Goal: Entertainment & Leisure: Consume media (video, audio)

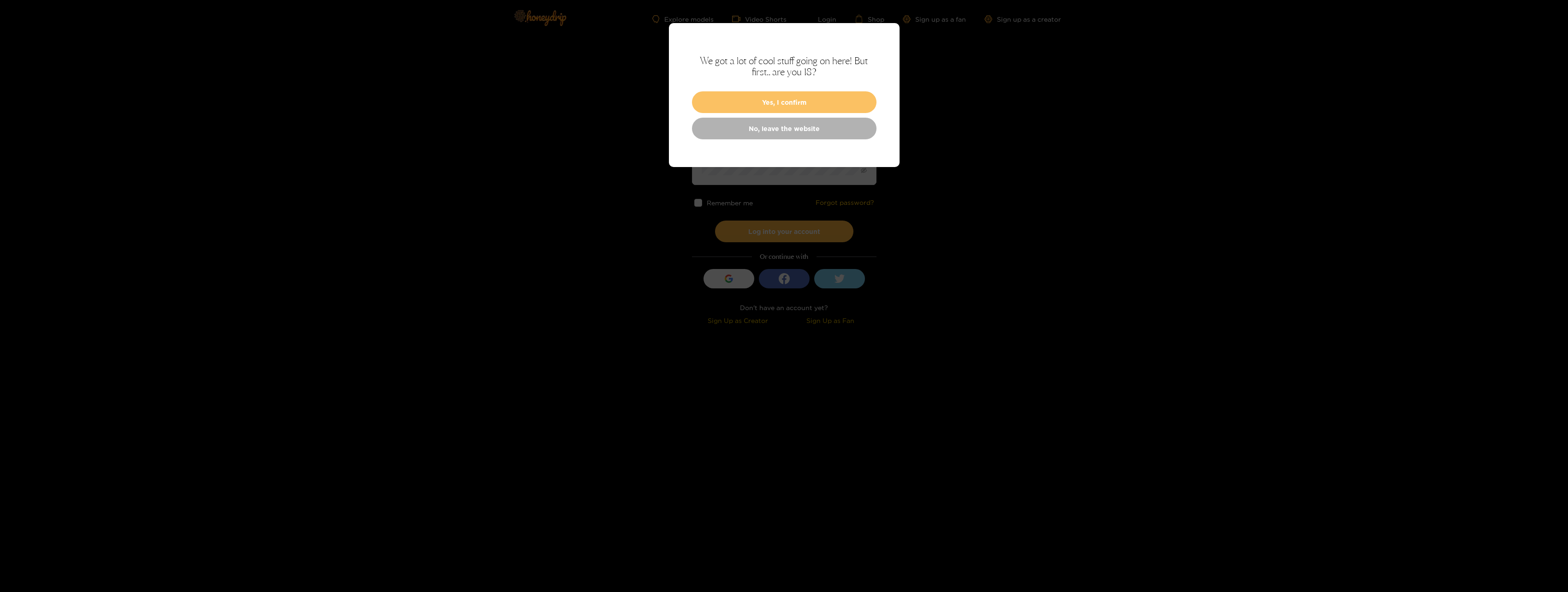
click at [791, 100] on button "Yes, I confirm" at bounding box center [784, 101] width 184 height 22
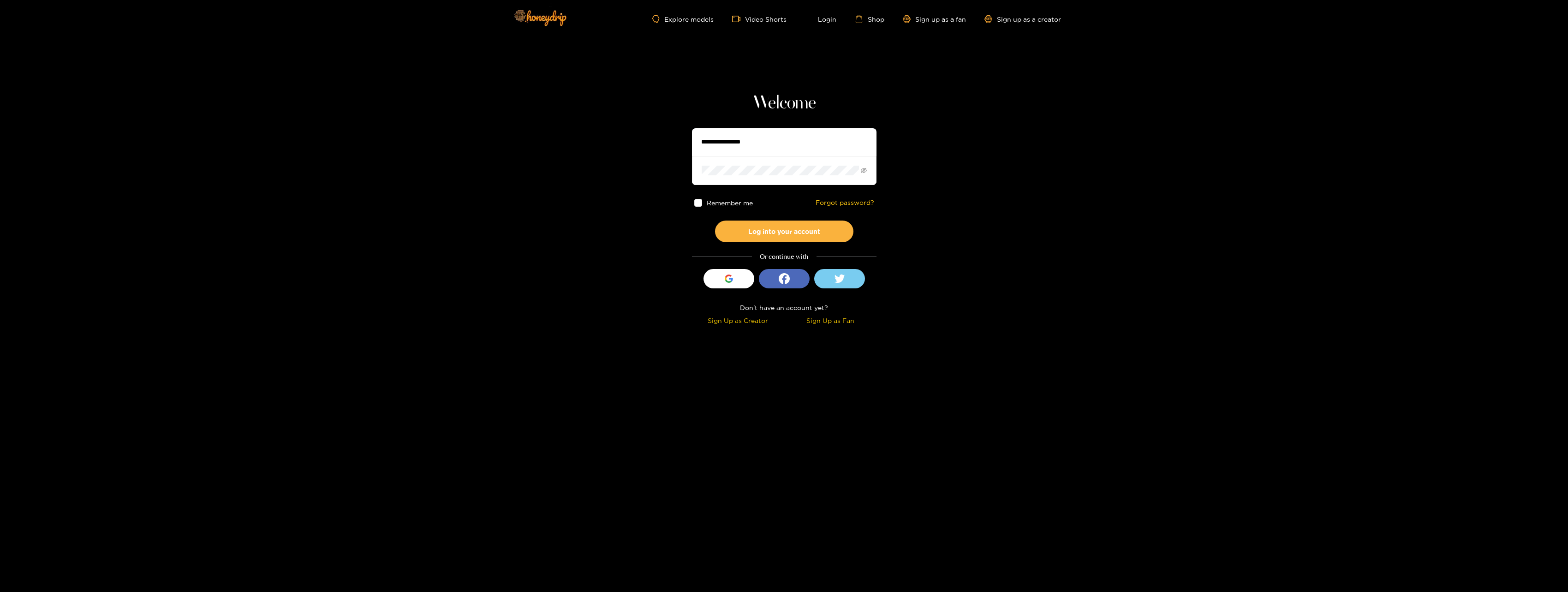
click at [747, 147] on input "text" at bounding box center [784, 141] width 184 height 27
click at [779, 229] on button "Log into your account" at bounding box center [784, 231] width 138 height 22
click at [760, 178] on span at bounding box center [784, 170] width 184 height 28
click at [785, 234] on button "Log into your account" at bounding box center [784, 231] width 138 height 22
click at [483, 138] on section "**********" at bounding box center [784, 164] width 1568 height 328
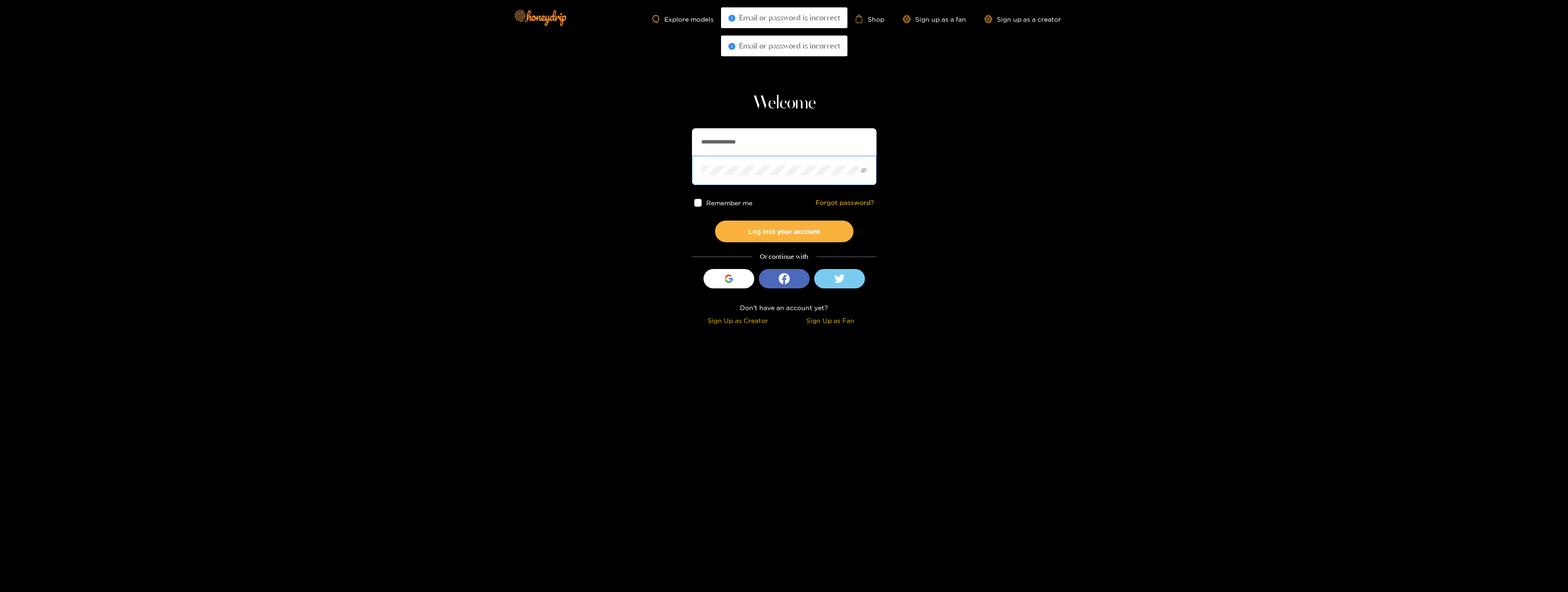
click at [715, 221] on button "Log into your account" at bounding box center [784, 231] width 138 height 22
click at [491, 164] on section "**********" at bounding box center [784, 164] width 1568 height 328
click at [715, 221] on button "Log into your account" at bounding box center [784, 231] width 138 height 22
drag, startPoint x: 767, startPoint y: 156, endPoint x: 694, endPoint y: 164, distance: 73.4
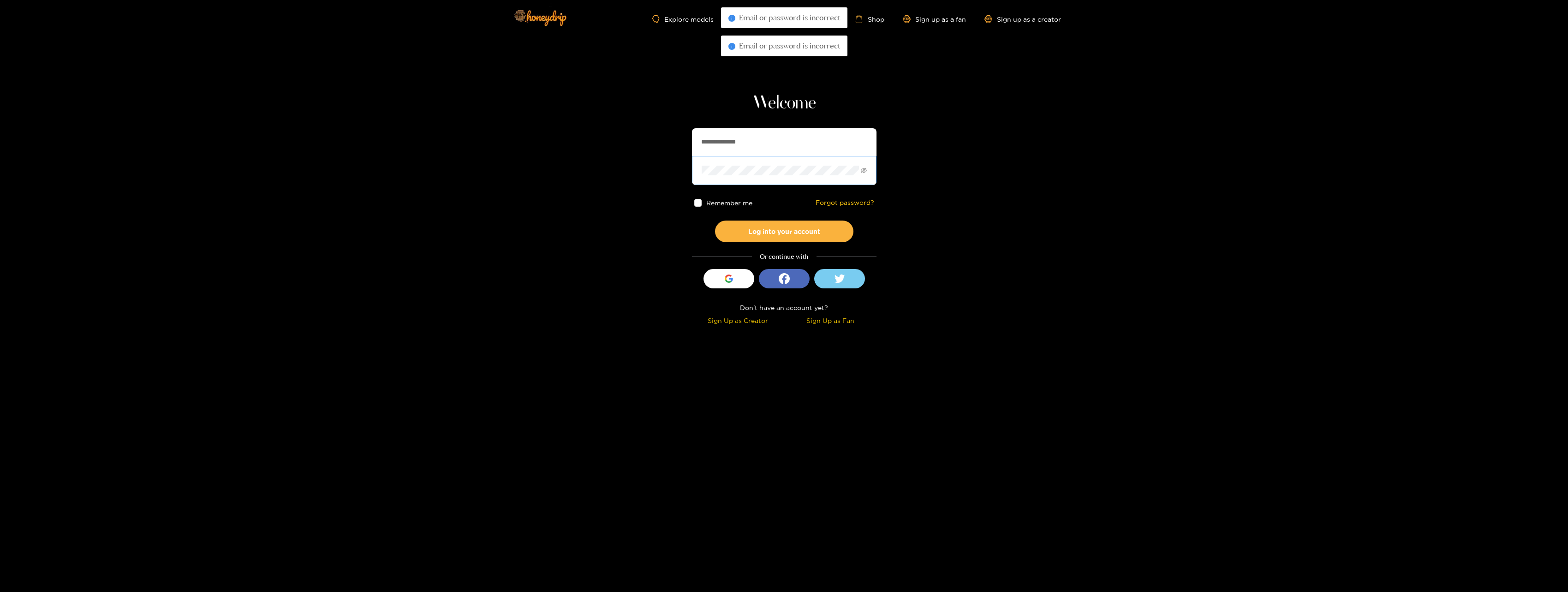
click at [680, 160] on section "**********" at bounding box center [784, 164] width 1568 height 328
click at [581, 158] on section "**********" at bounding box center [784, 164] width 1568 height 328
click at [759, 233] on button "Log into your account" at bounding box center [784, 231] width 138 height 22
click at [586, 164] on section "**********" at bounding box center [784, 164] width 1568 height 328
click at [722, 143] on input "**********" at bounding box center [784, 141] width 184 height 27
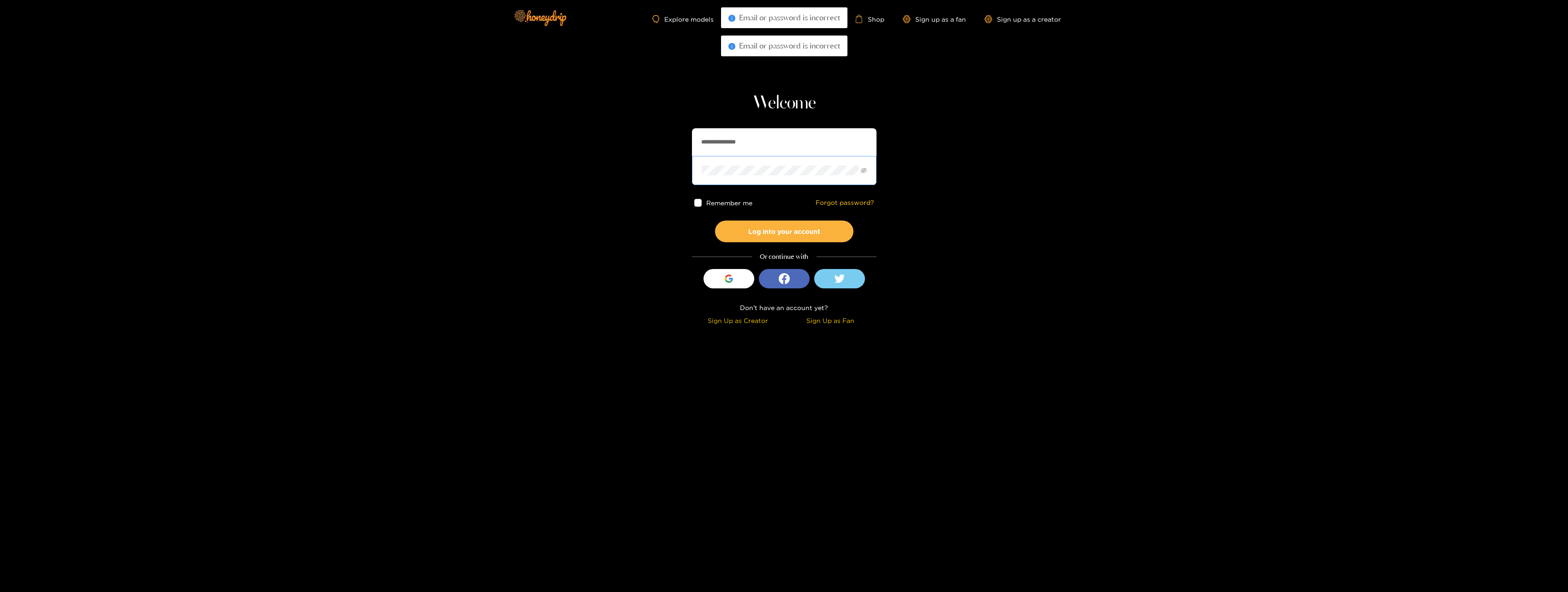
type input "**********"
drag, startPoint x: 791, startPoint y: 179, endPoint x: 783, endPoint y: 179, distance: 8.0
click at [783, 179] on span at bounding box center [784, 170] width 184 height 28
click at [595, 149] on section "**********" at bounding box center [784, 164] width 1568 height 328
click at [760, 227] on button "Log into your account" at bounding box center [784, 231] width 138 height 22
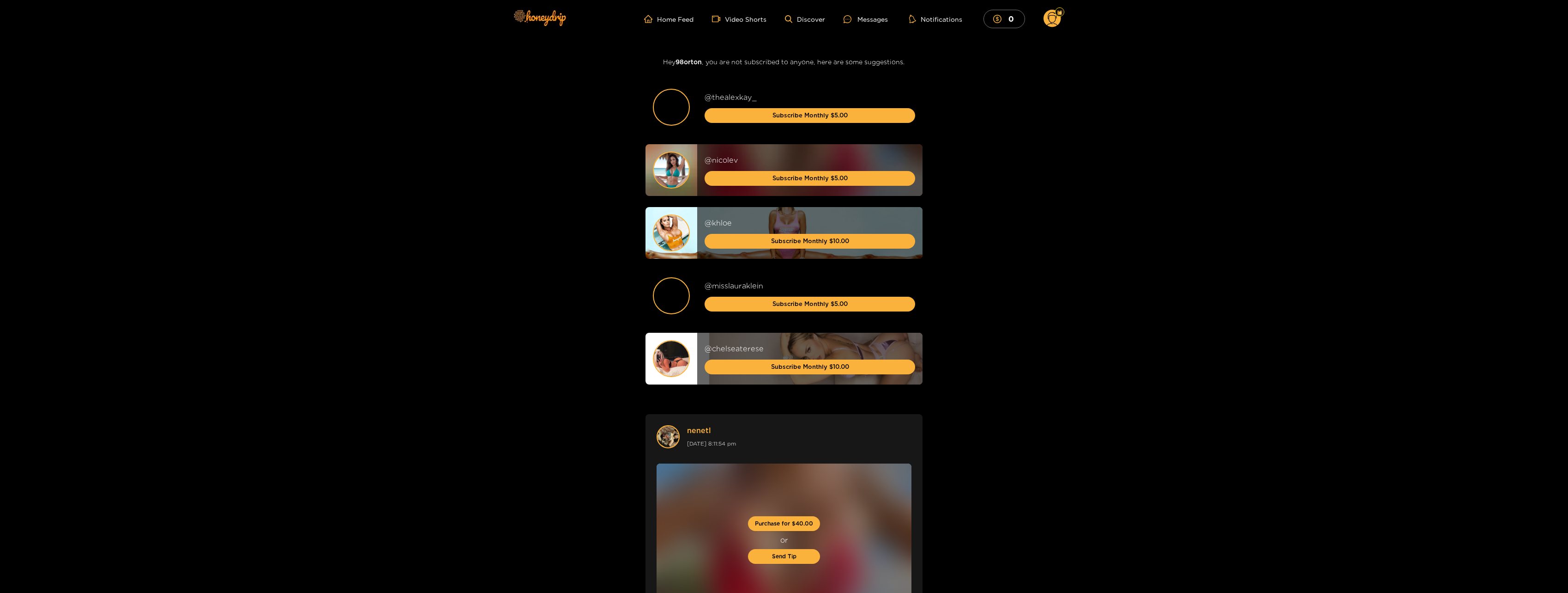
click at [1055, 18] on g at bounding box center [1052, 19] width 18 height 19
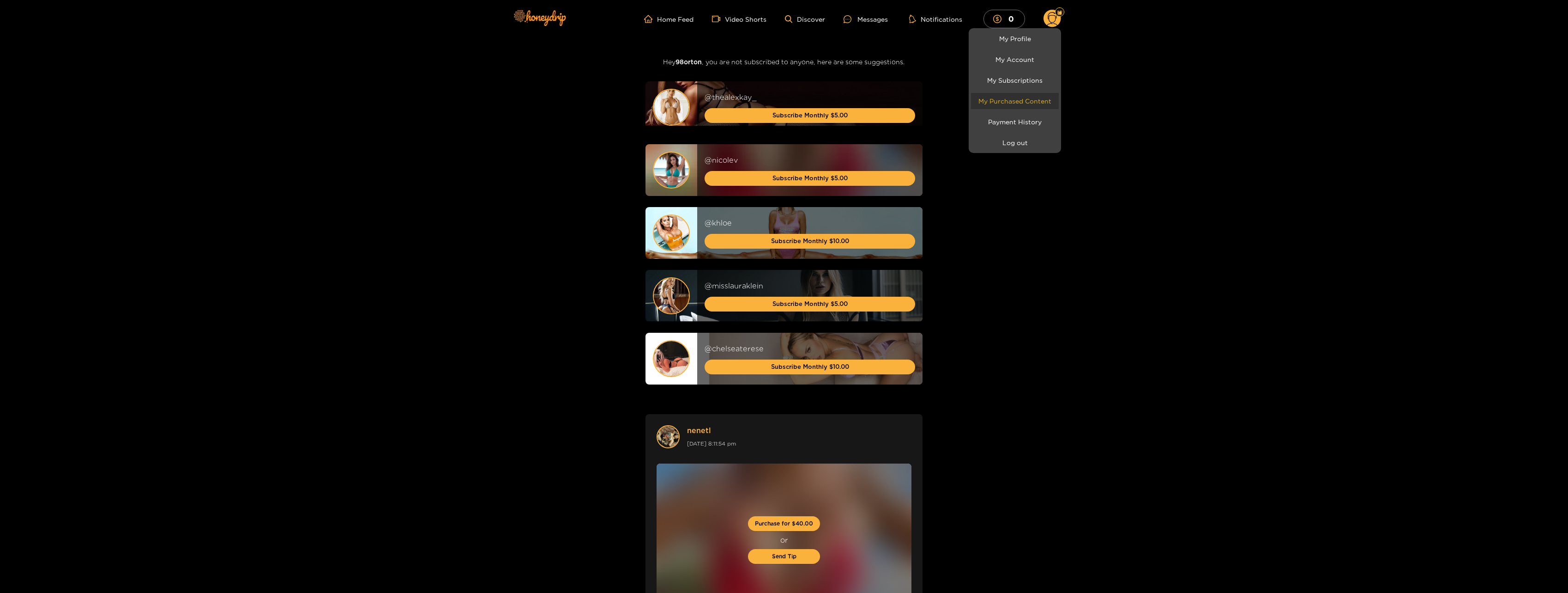
click at [1046, 101] on link "My Purchased Content" at bounding box center [1014, 101] width 87 height 16
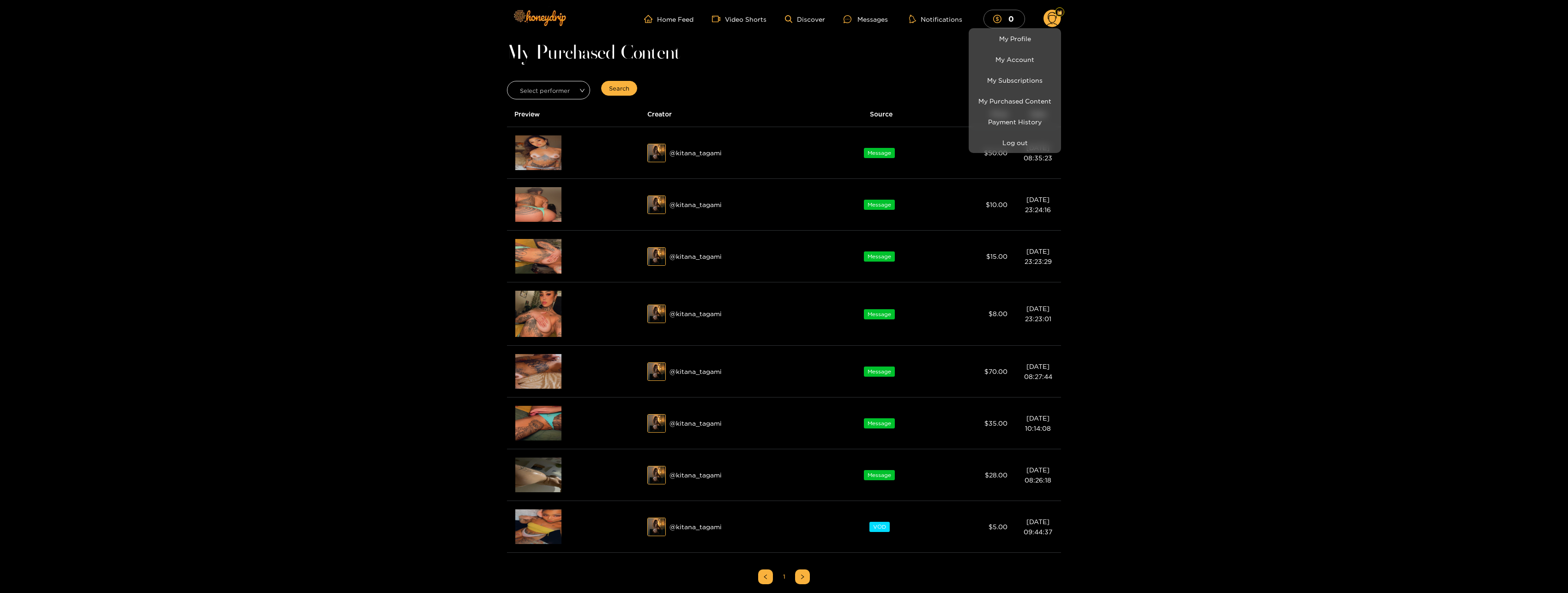
click at [704, 152] on div at bounding box center [784, 296] width 1568 height 593
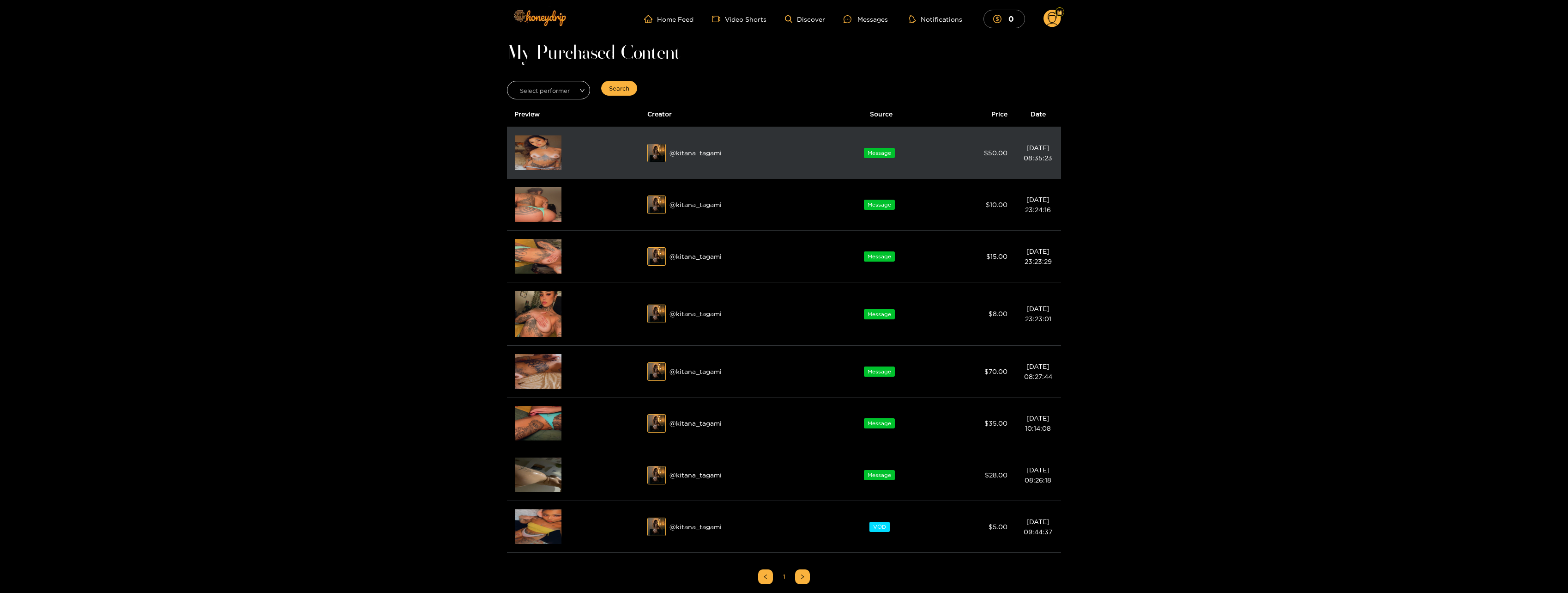
click at [683, 152] on div "@ kitana_tagami" at bounding box center [734, 153] width 174 height 19
drag, startPoint x: 731, startPoint y: 152, endPoint x: 701, endPoint y: 153, distance: 30.0
click at [701, 153] on div "@ kitana_tagami" at bounding box center [734, 153] width 174 height 19
click at [657, 152] on img at bounding box center [657, 153] width 19 height 19
click at [737, 153] on div "@ kitana_tagami" at bounding box center [734, 153] width 174 height 19
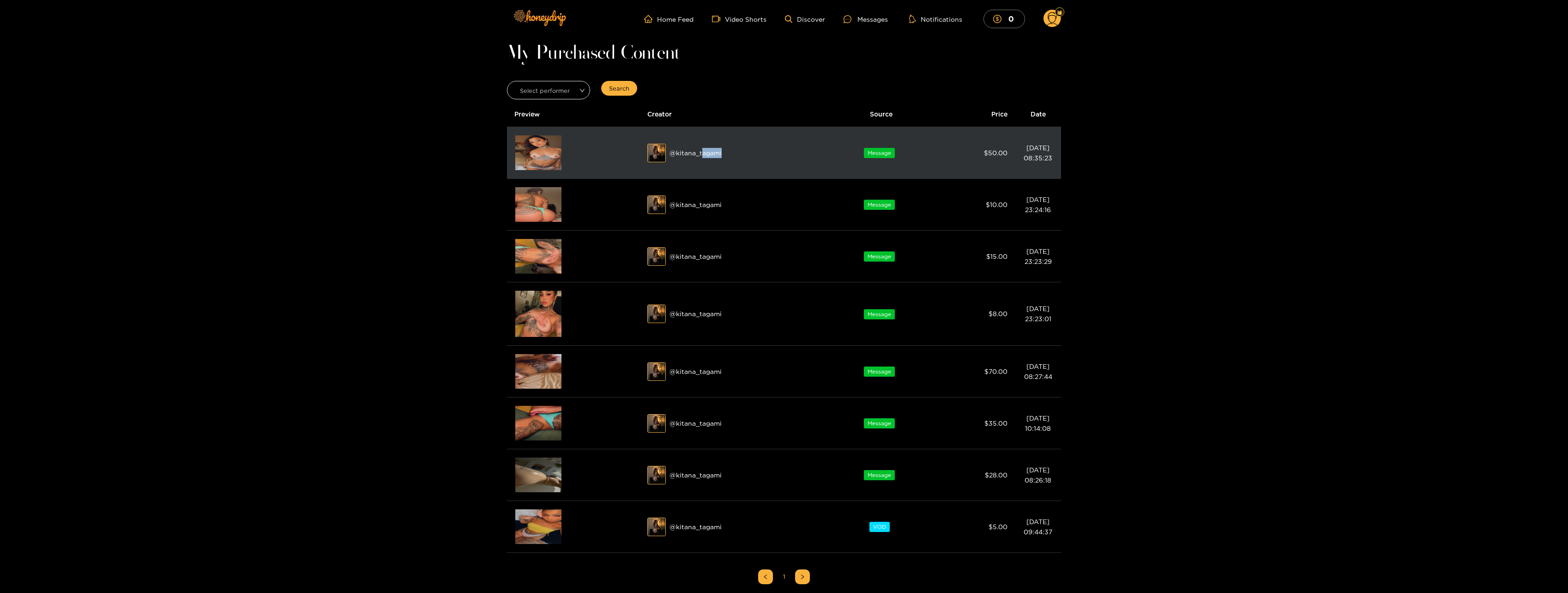
drag, startPoint x: 748, startPoint y: 149, endPoint x: 743, endPoint y: 150, distance: 5.1
click at [747, 149] on div "@ kitana_tagami" at bounding box center [734, 153] width 174 height 19
click at [723, 153] on div "@ kitana_tagami" at bounding box center [734, 153] width 174 height 19
click at [686, 152] on div "@ kitana_tagami" at bounding box center [734, 153] width 174 height 19
drag, startPoint x: 669, startPoint y: 152, endPoint x: 721, endPoint y: 156, distance: 52.2
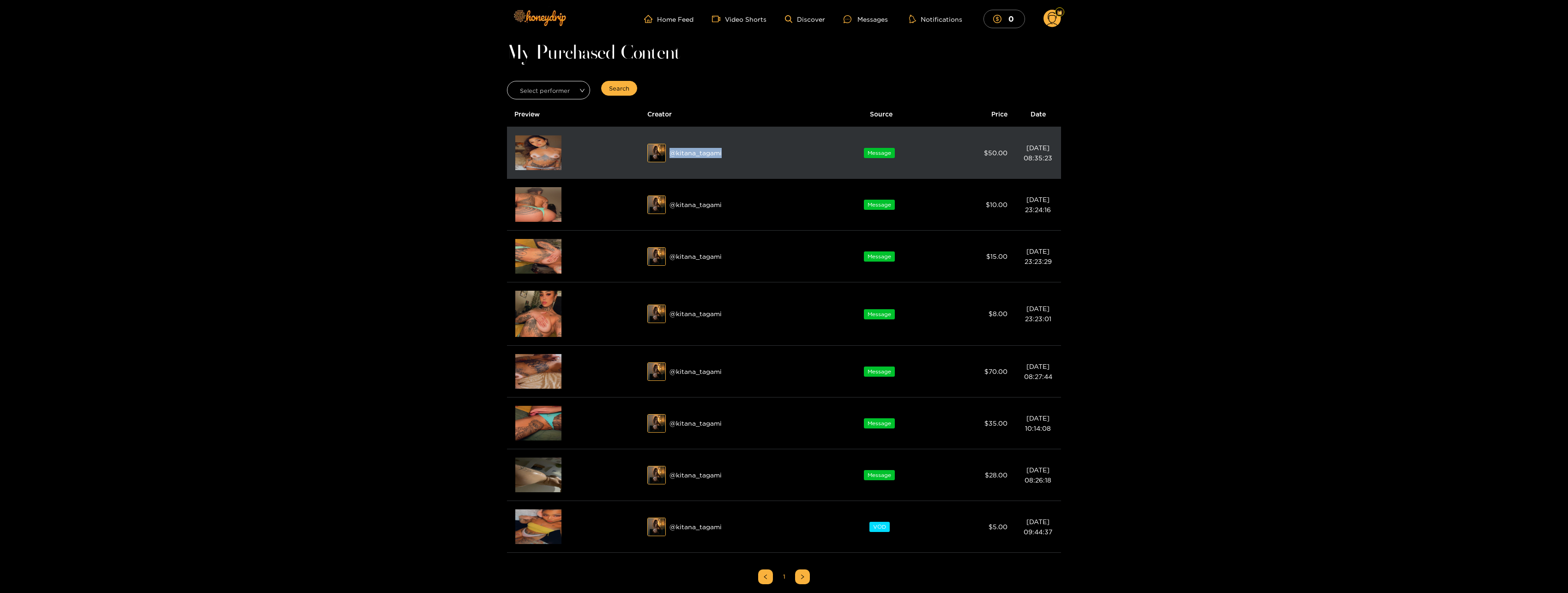
click at [721, 156] on div "@ kitana_tagami" at bounding box center [734, 153] width 174 height 19
copy div "@ kitana_tagami"
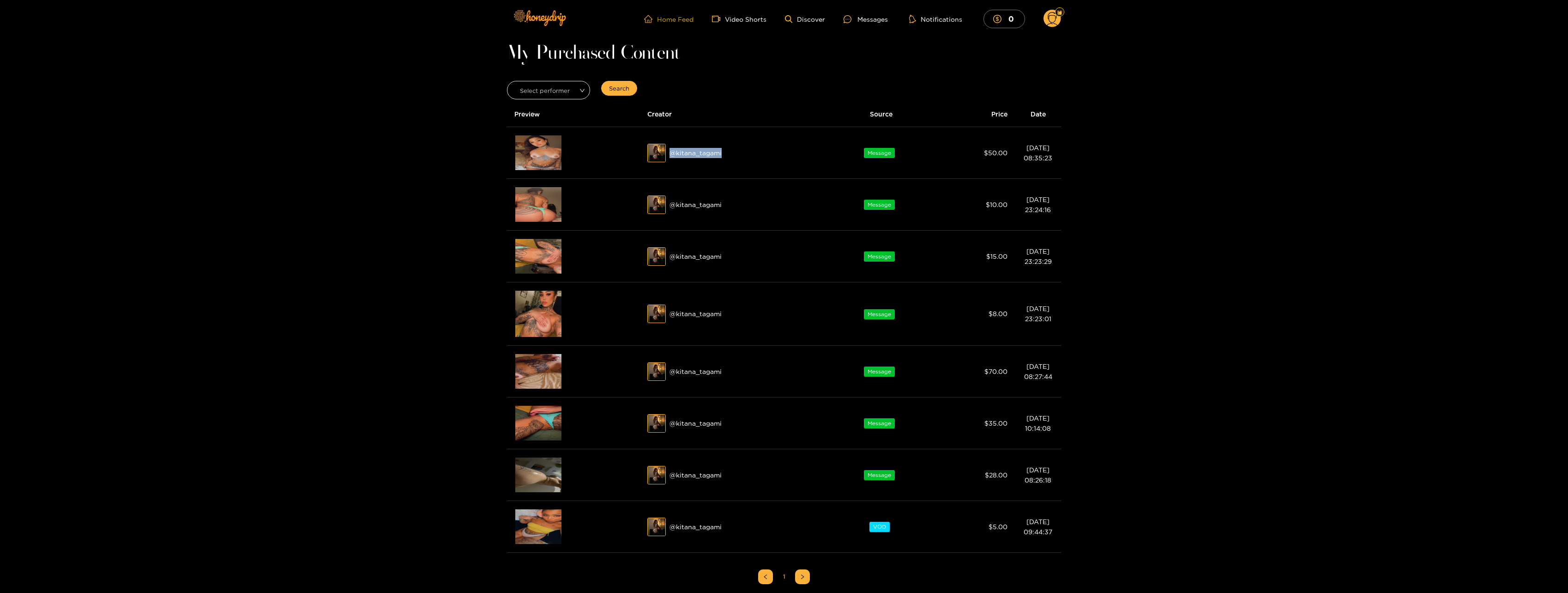
click at [677, 23] on link "Home Feed" at bounding box center [669, 19] width 50 height 8
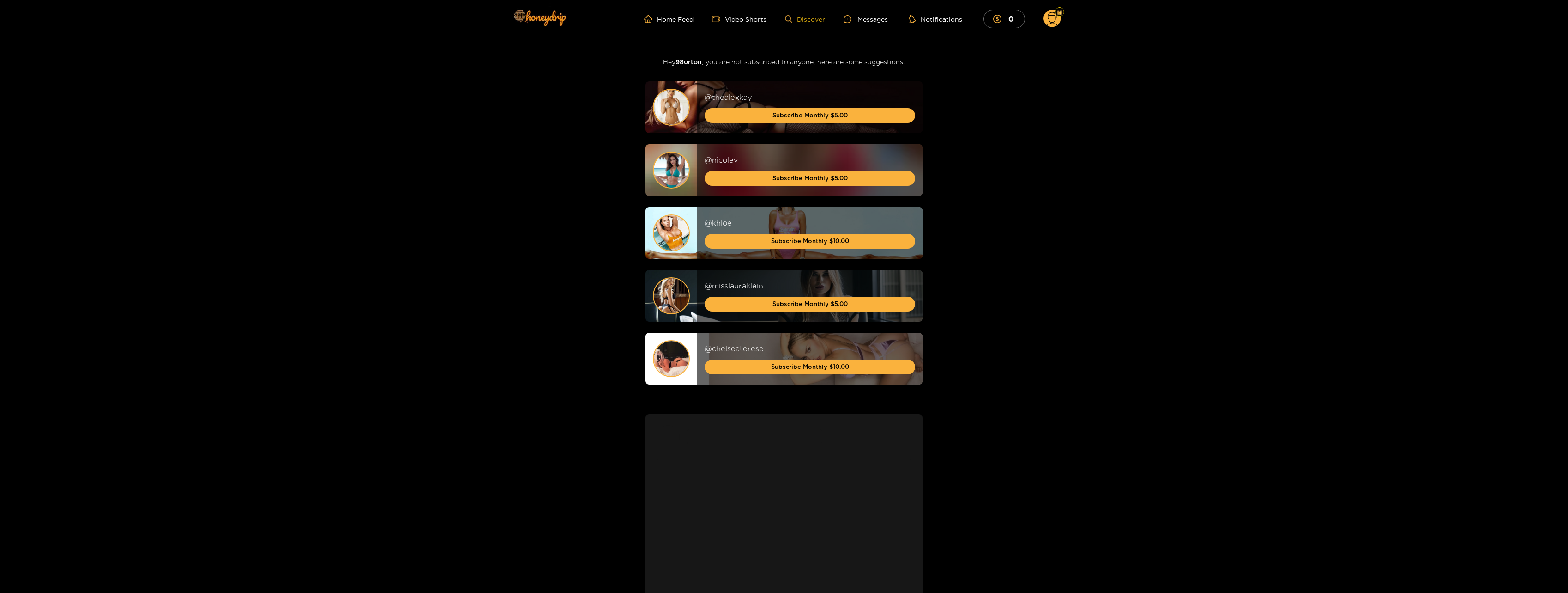
click at [797, 20] on link "Discover" at bounding box center [804, 19] width 40 height 8
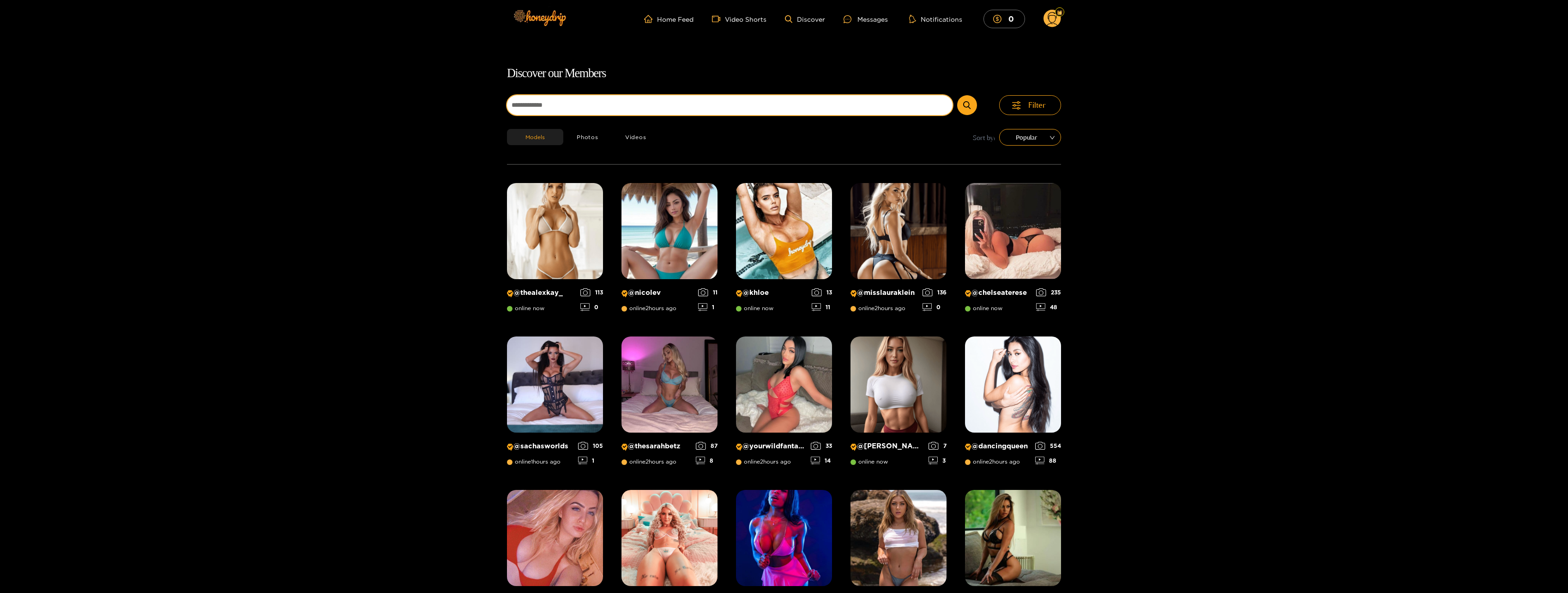
click at [641, 114] on input at bounding box center [730, 104] width 446 height 20
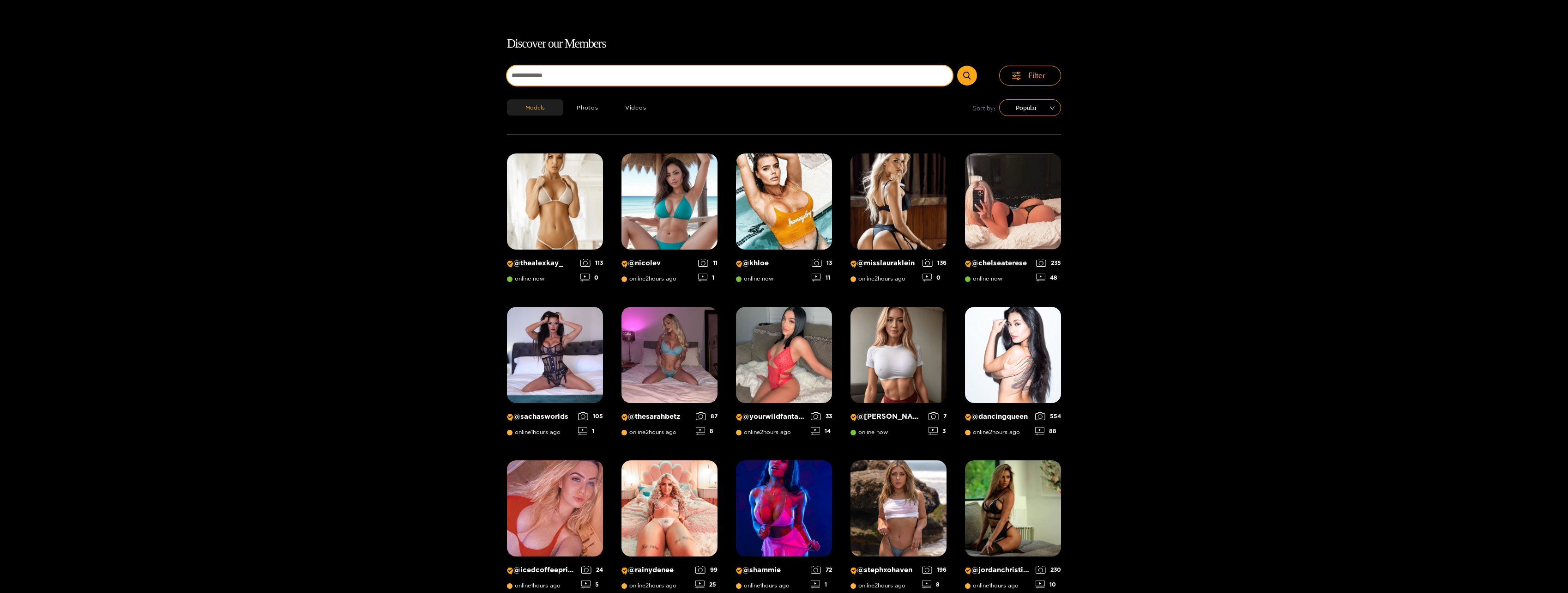
paste input "**********"
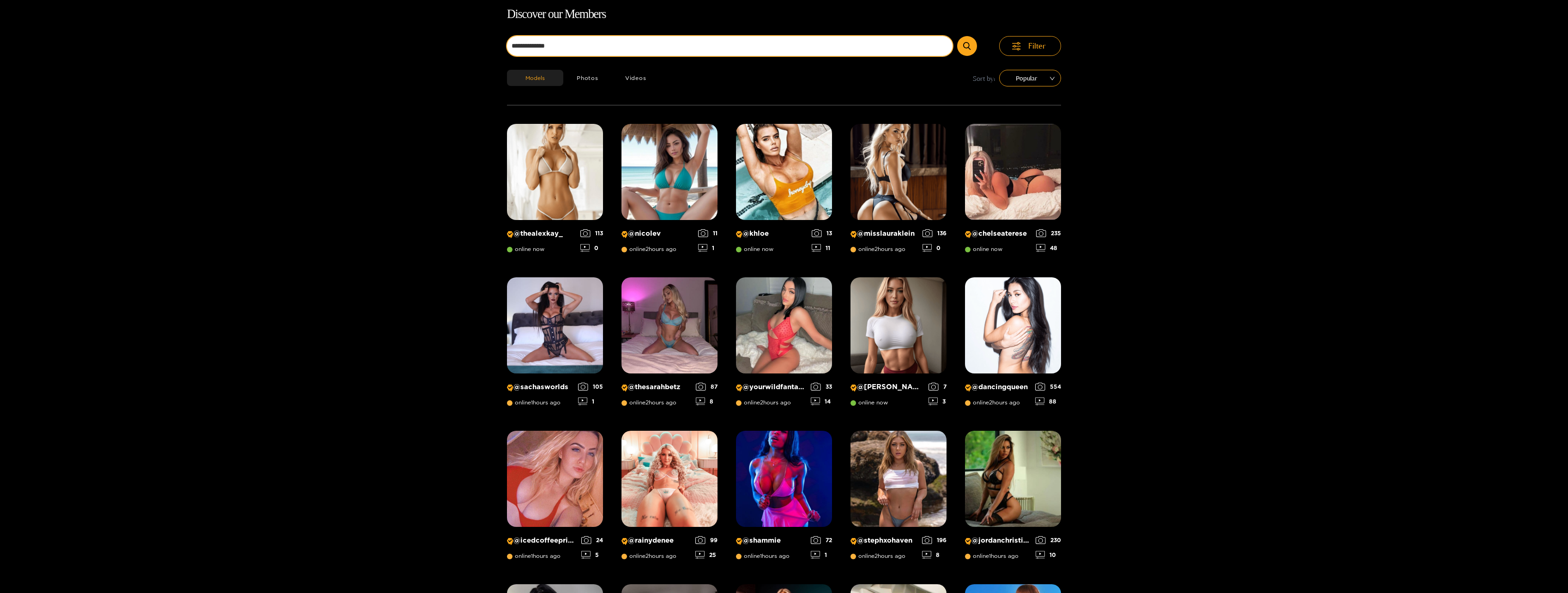
type input "**********"
click at [958, 36] on button "submit" at bounding box center [967, 45] width 20 height 20
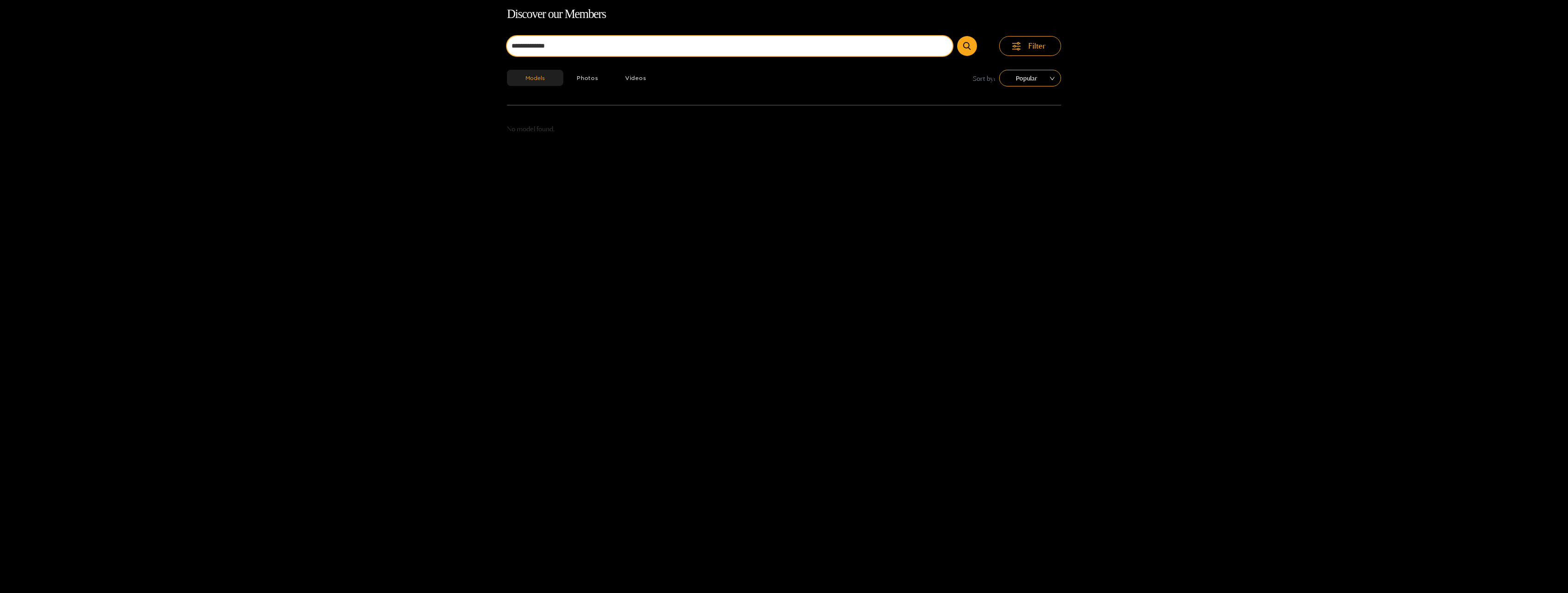
click at [580, 45] on input "**********" at bounding box center [730, 45] width 446 height 20
drag, startPoint x: 599, startPoint y: 45, endPoint x: 483, endPoint y: 41, distance: 116.1
click at [486, 42] on div "**********" at bounding box center [784, 301] width 1568 height 593
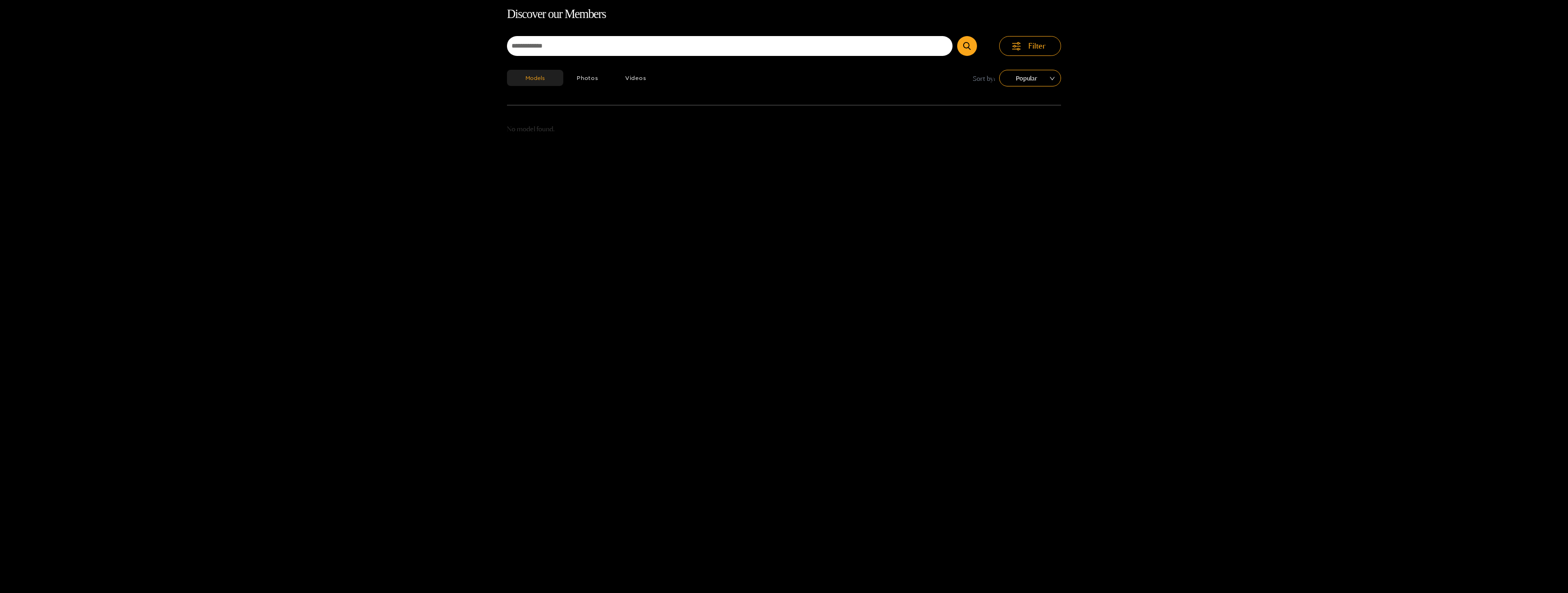
click at [483, 41] on div "Discover our Members Filter Models Photos Videos Sort by: Popular No model foun…" at bounding box center [784, 301] width 1568 height 593
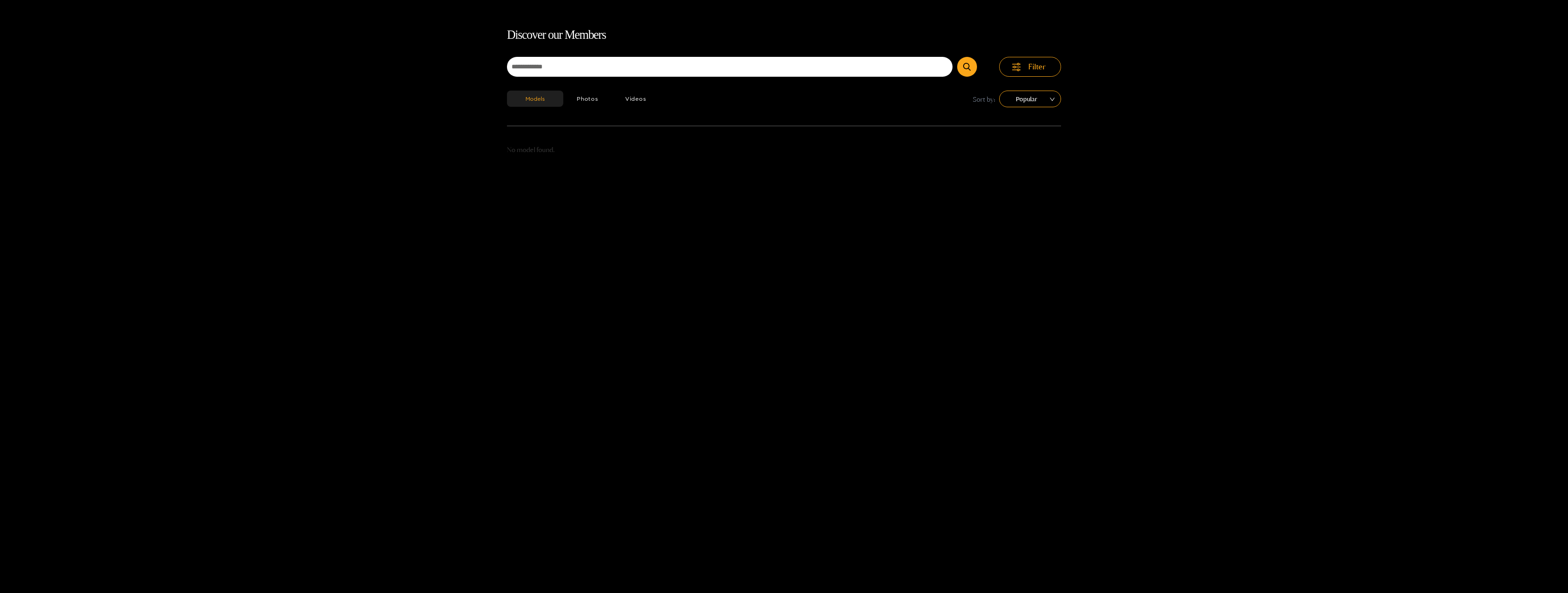
scroll to position [0, 0]
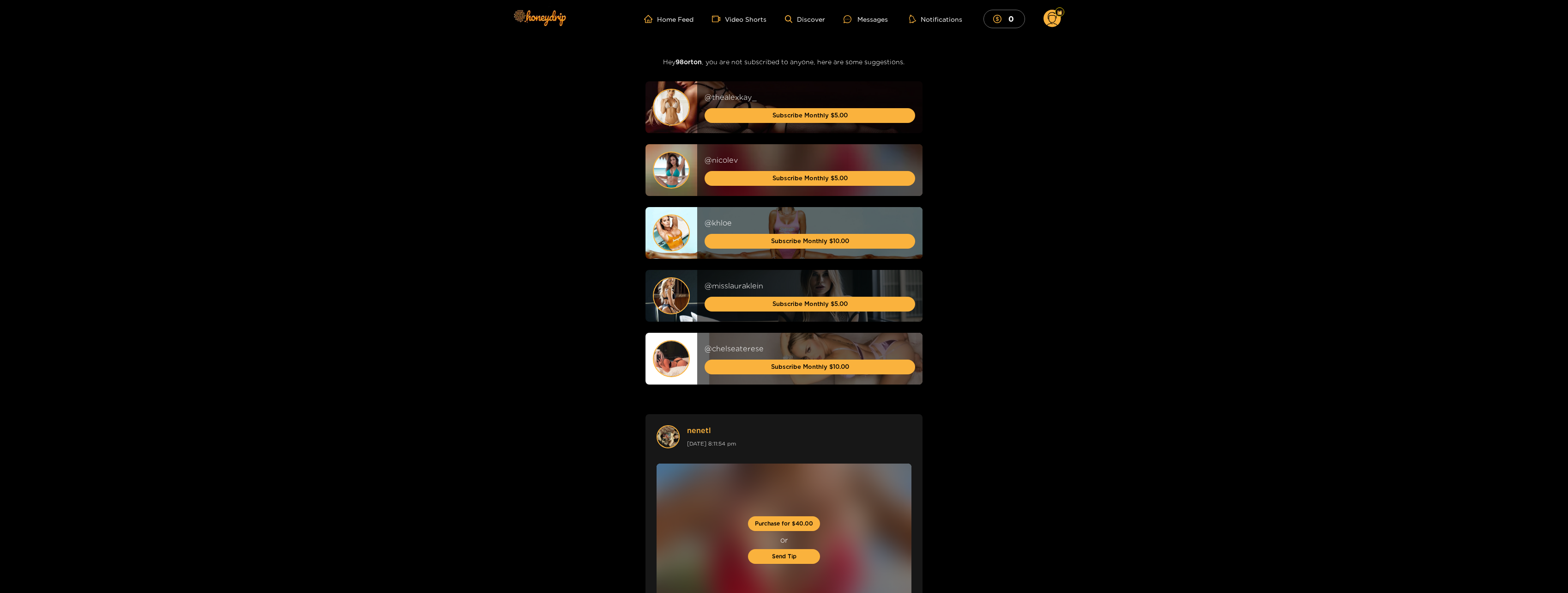
click at [1047, 24] on circle at bounding box center [1052, 18] width 18 height 18
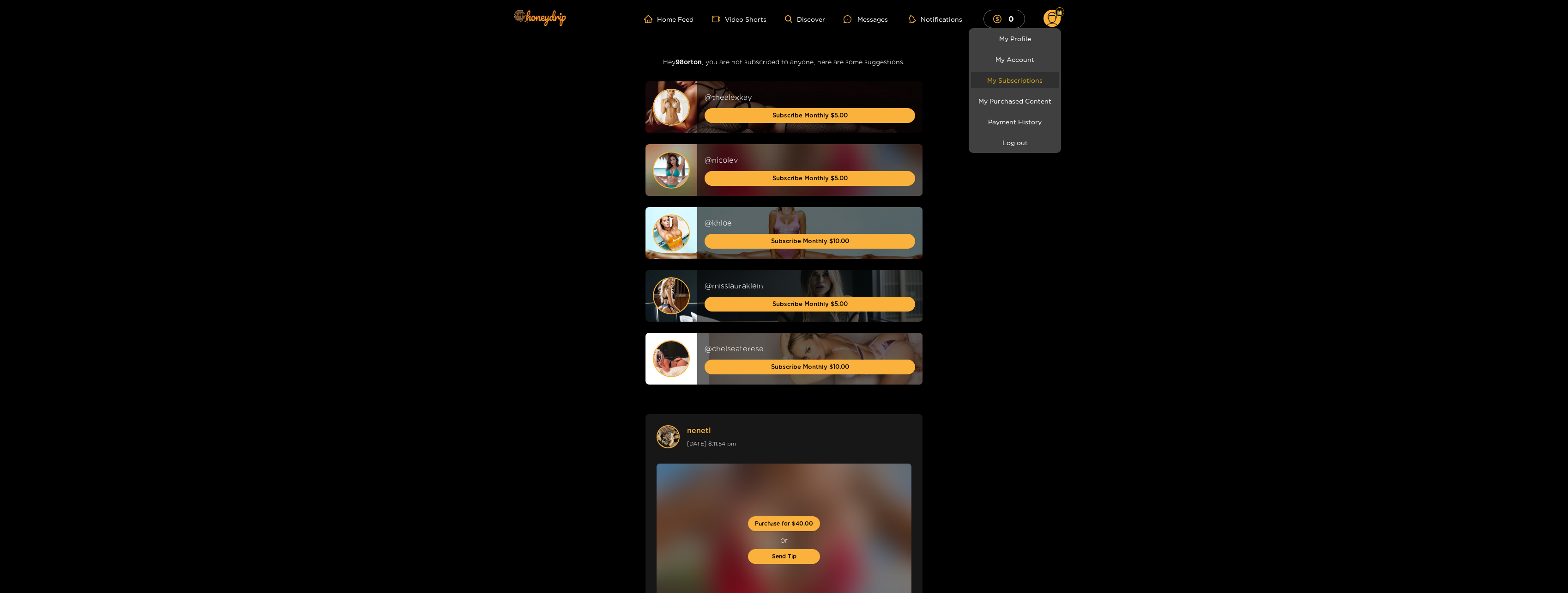
click at [1038, 81] on link "My Subscriptions" at bounding box center [1014, 80] width 87 height 16
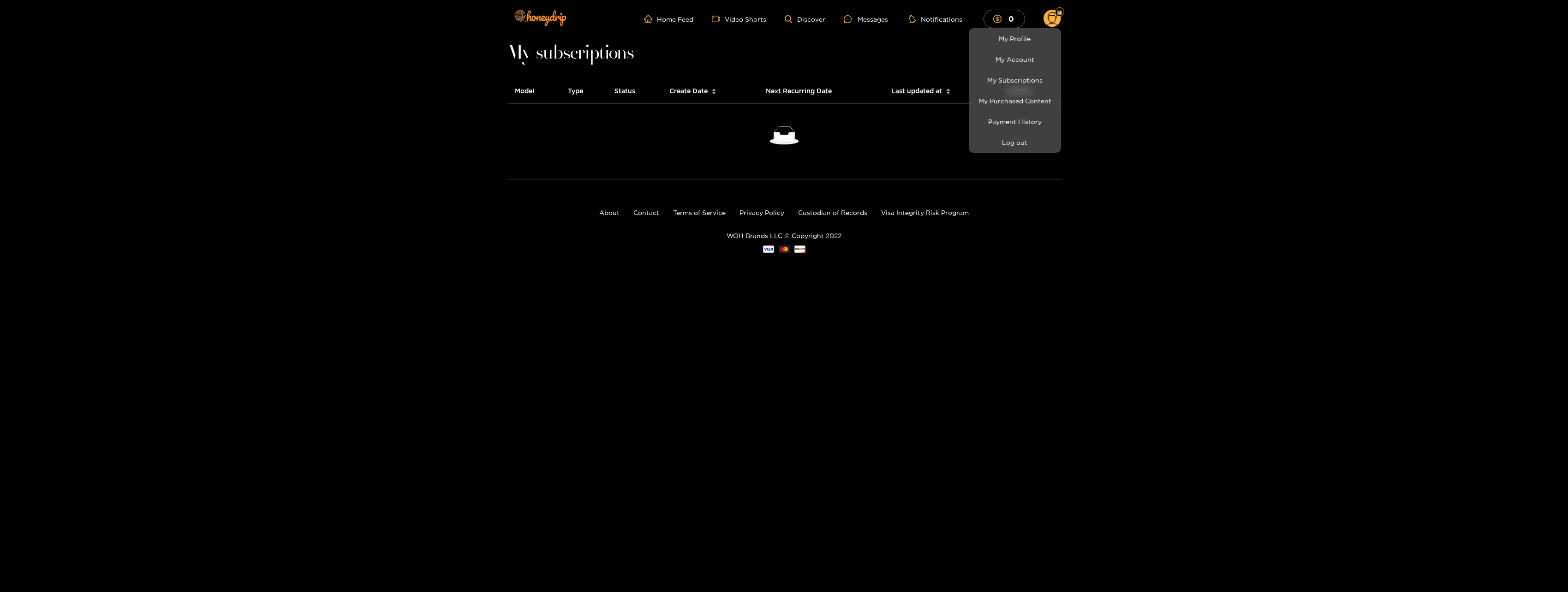
click at [638, 138] on div at bounding box center [784, 296] width 1568 height 592
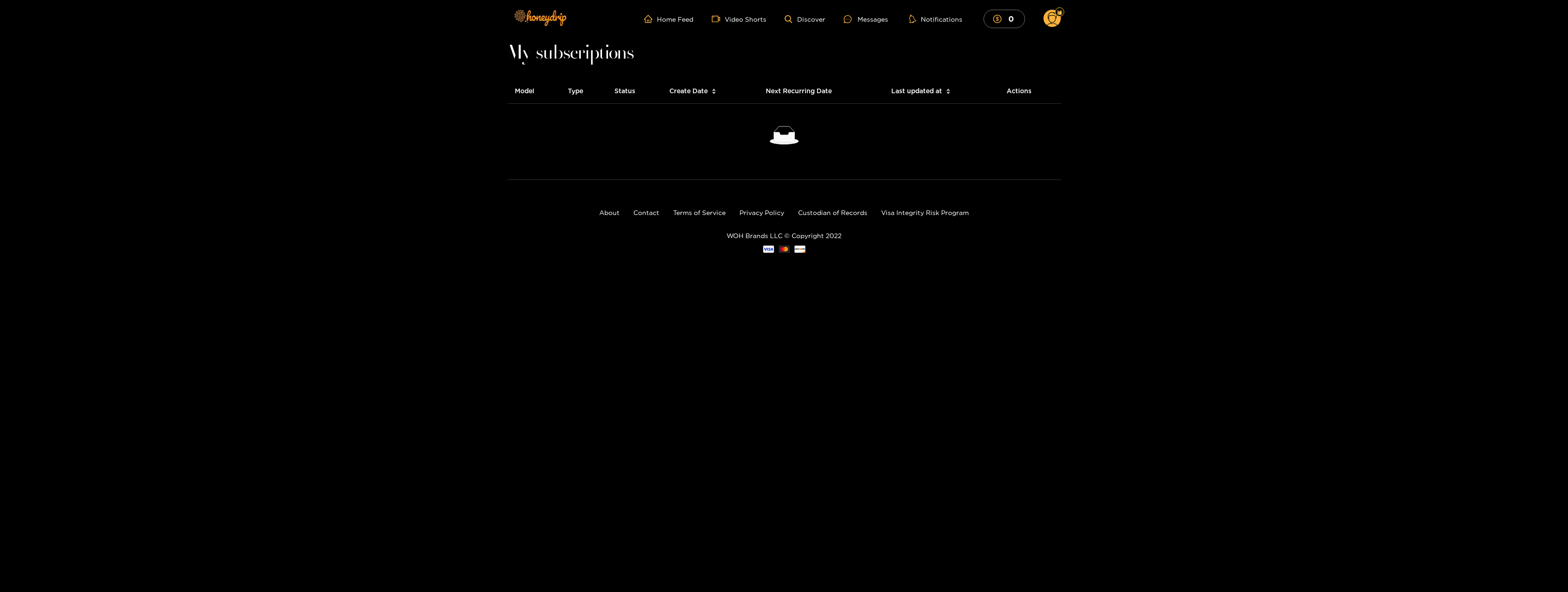
click at [1054, 20] on circle at bounding box center [1052, 18] width 18 height 18
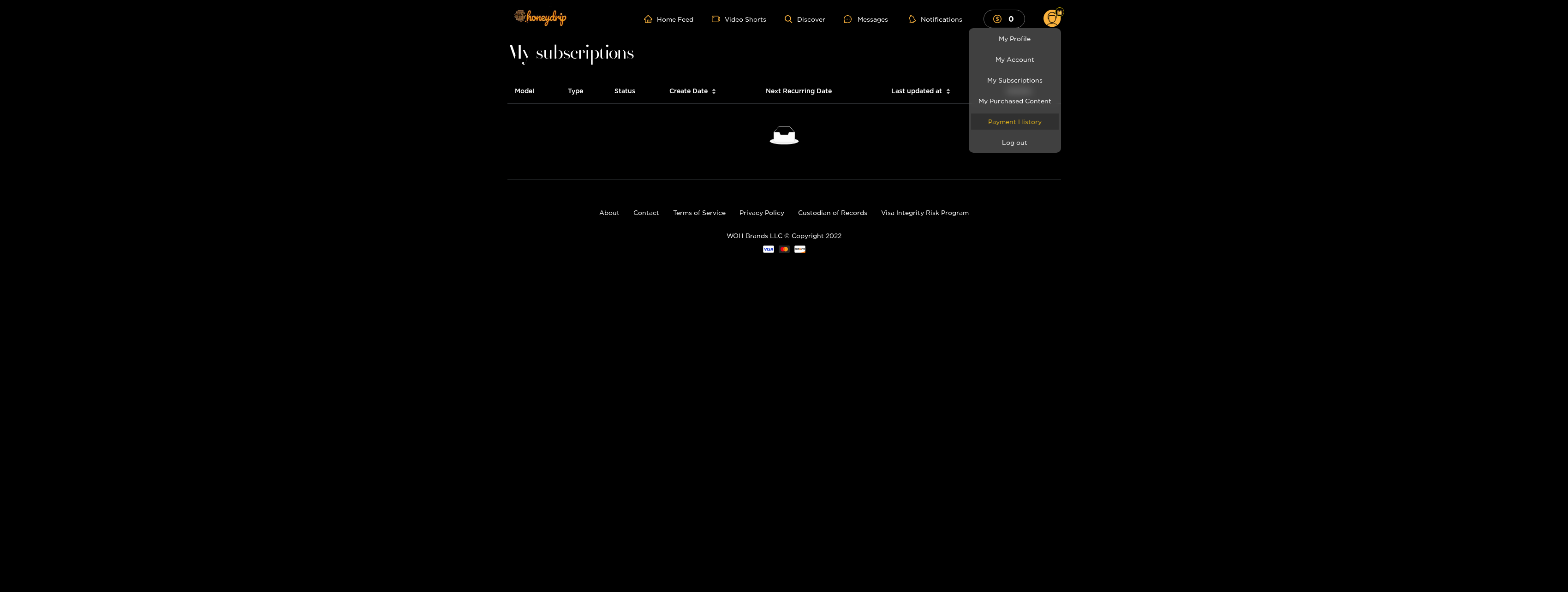
click at [1035, 123] on link "Payment History" at bounding box center [1014, 121] width 87 height 16
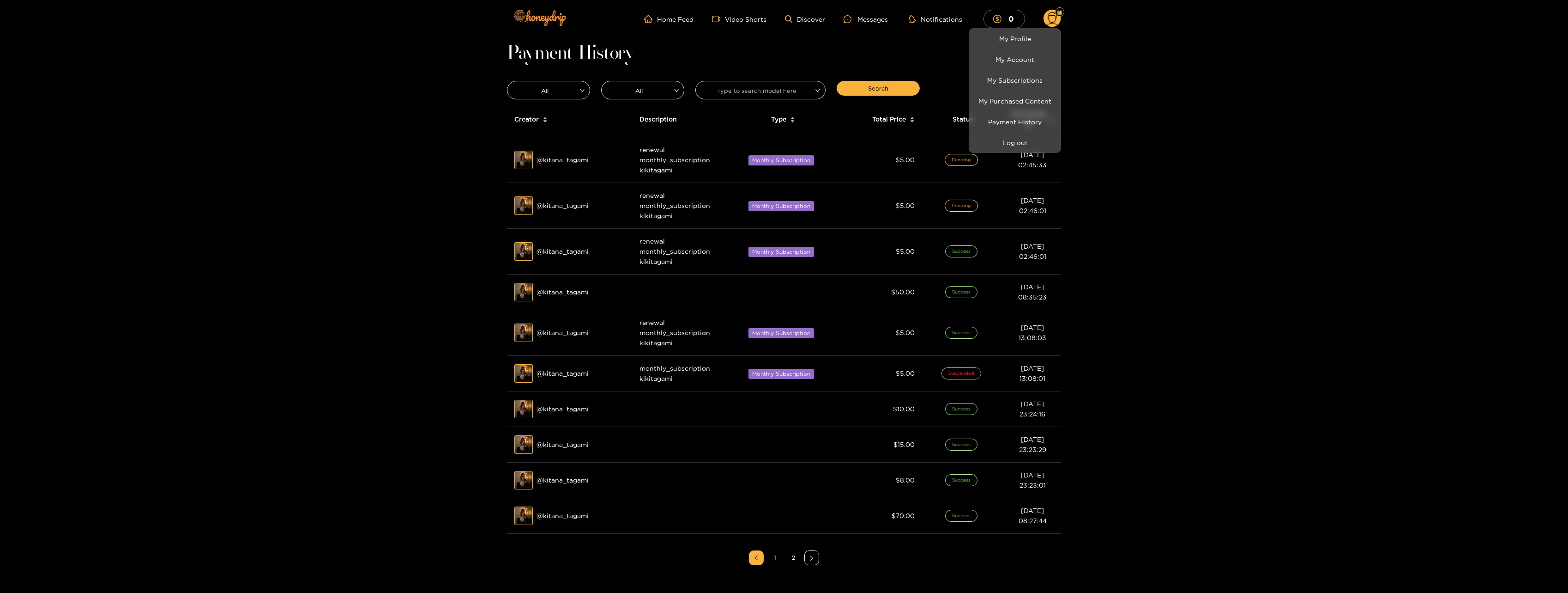
click at [657, 170] on div at bounding box center [784, 296] width 1568 height 593
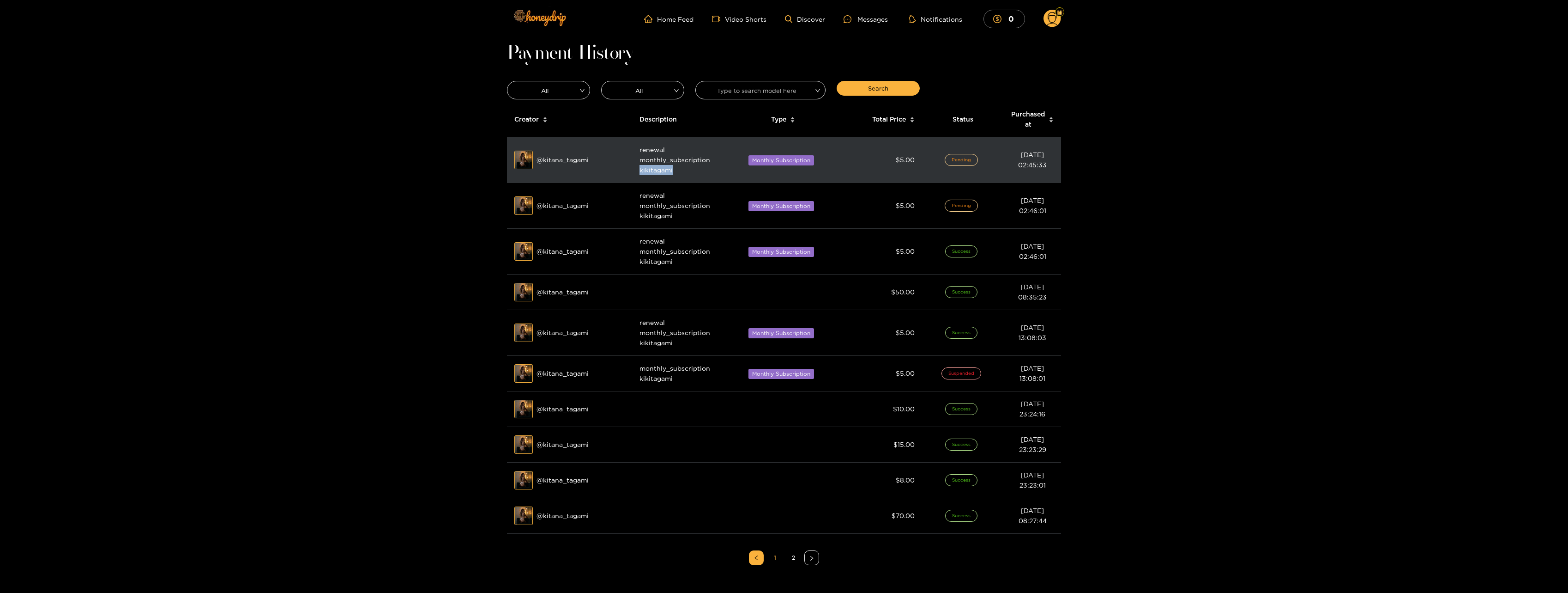
drag, startPoint x: 675, startPoint y: 170, endPoint x: 634, endPoint y: 173, distance: 41.1
click at [634, 173] on td "renewal monthly_subscription kikitagami" at bounding box center [678, 160] width 92 height 46
copy span "kikitagami"
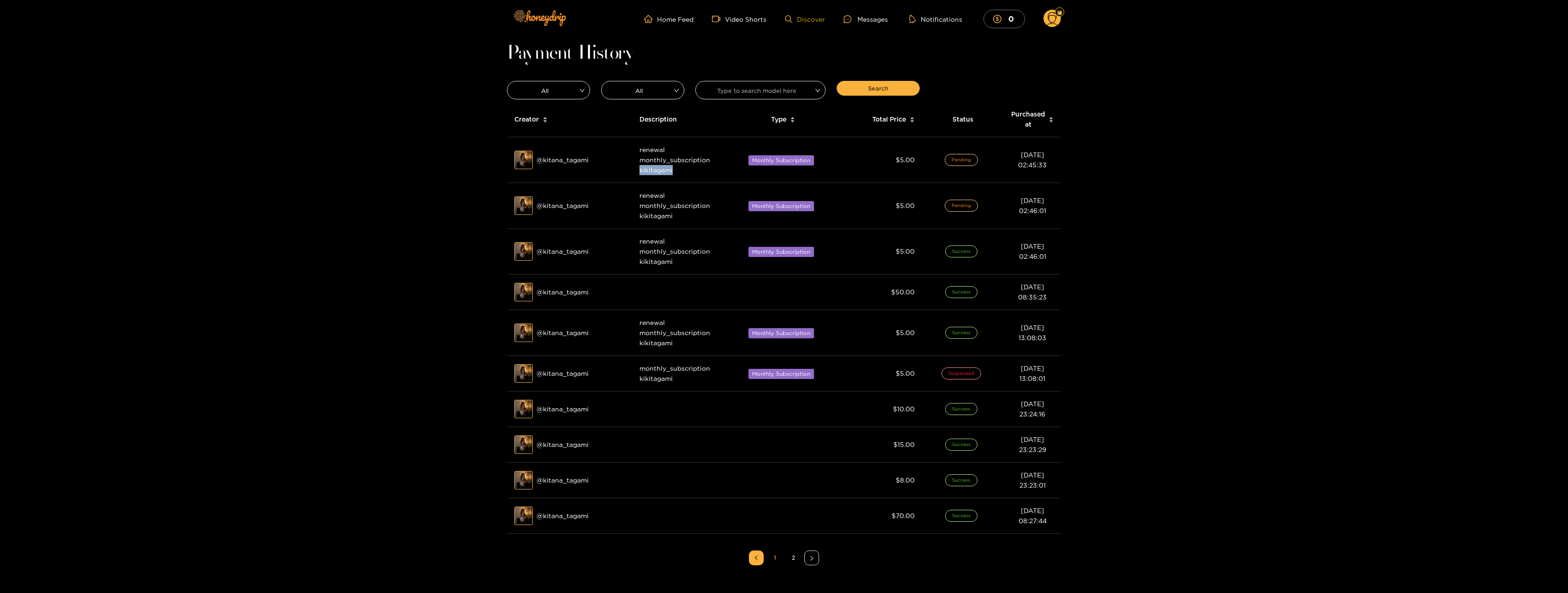
click at [796, 17] on link "Discover" at bounding box center [804, 19] width 40 height 8
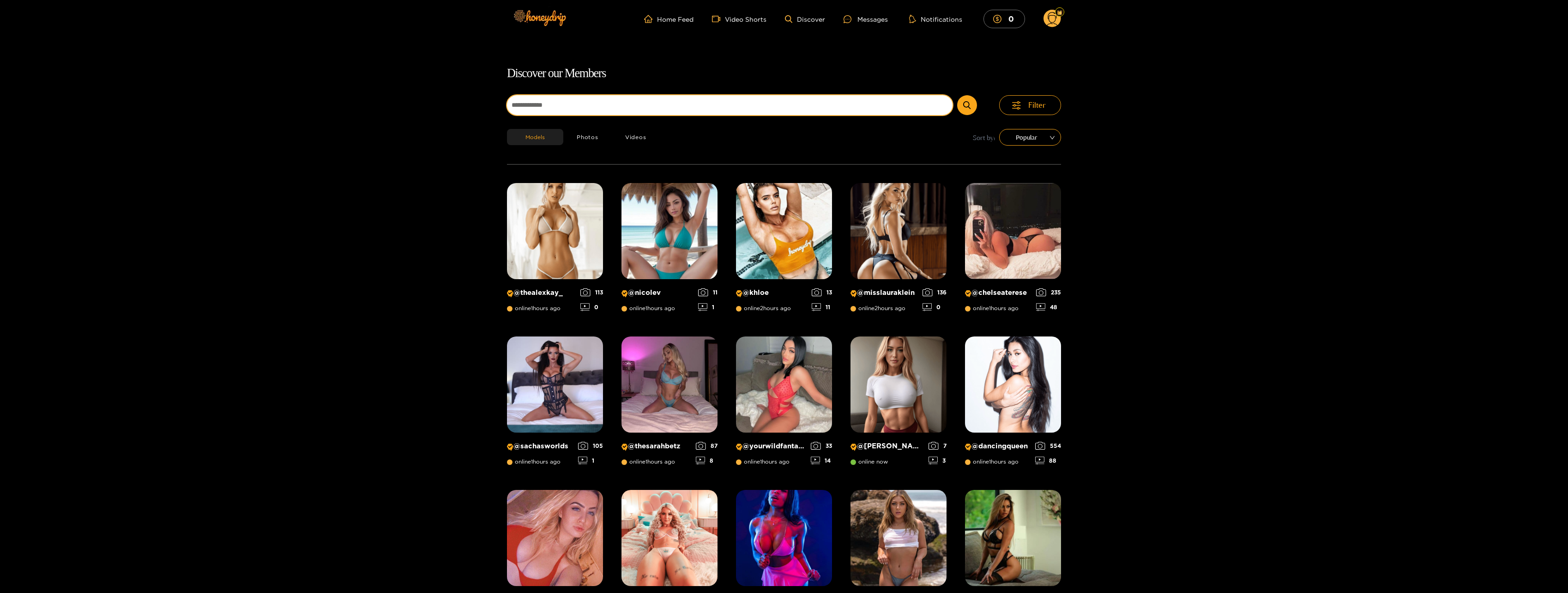
click at [675, 104] on input at bounding box center [730, 104] width 446 height 20
paste input "**********"
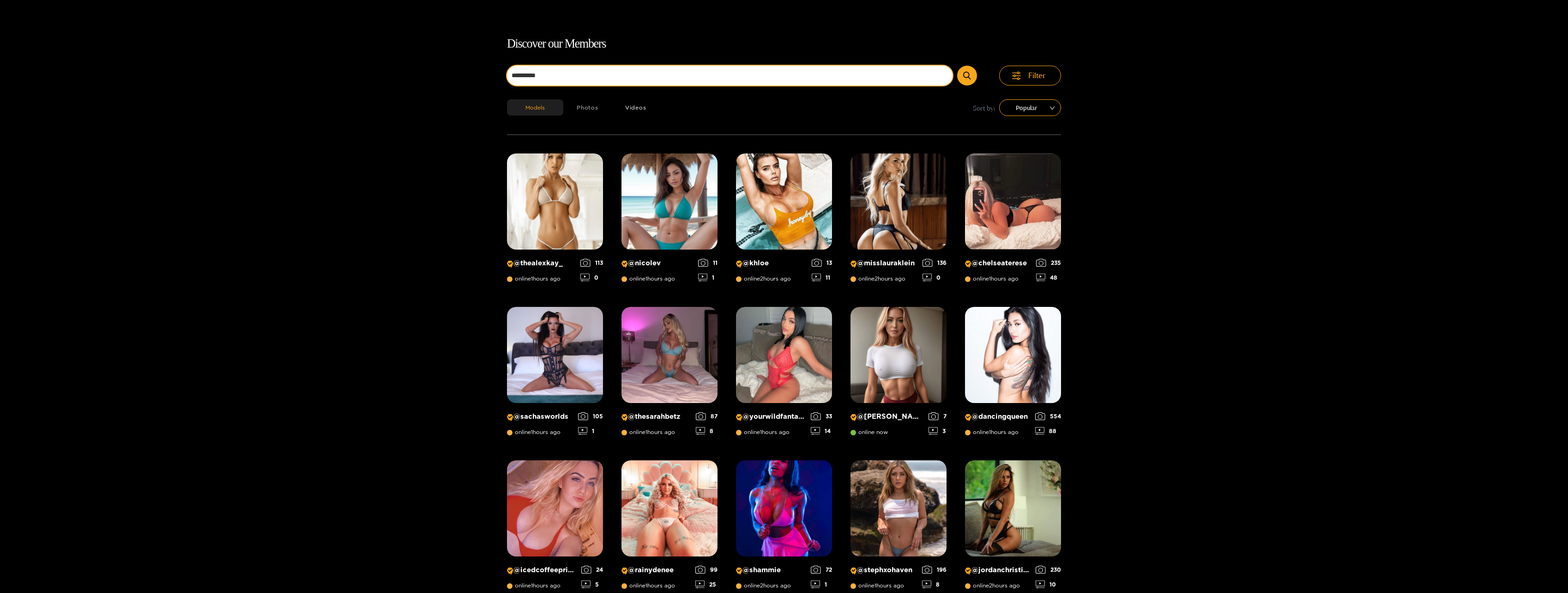
scroll to position [59, 0]
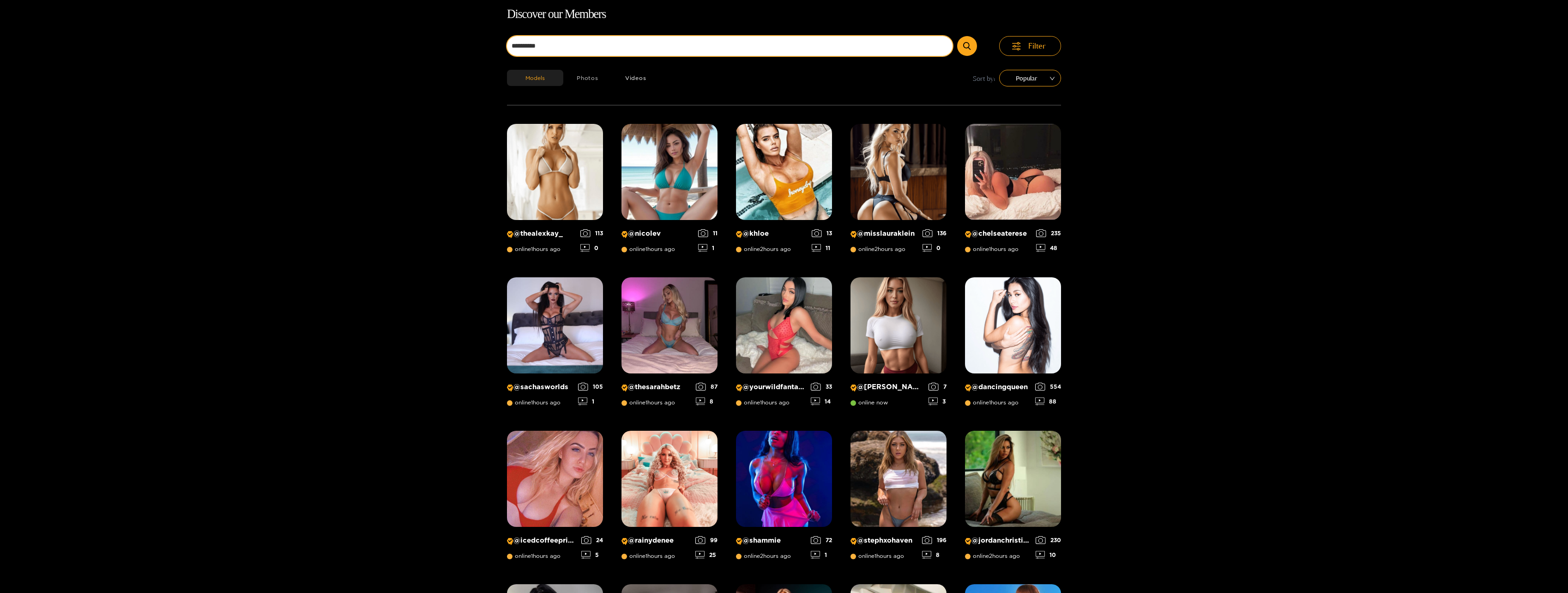
type input "**********"
click at [958, 36] on button "submit" at bounding box center [967, 45] width 20 height 20
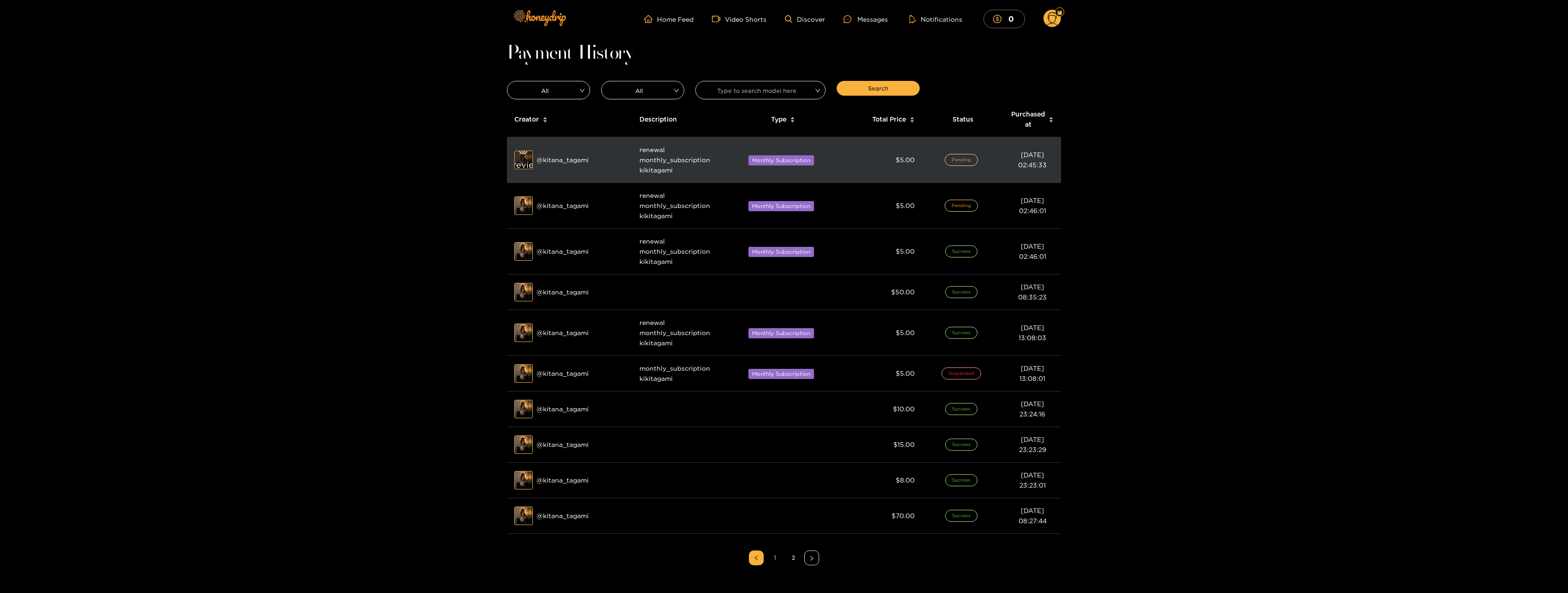
click at [527, 159] on div "Preview" at bounding box center [523, 160] width 33 height 26
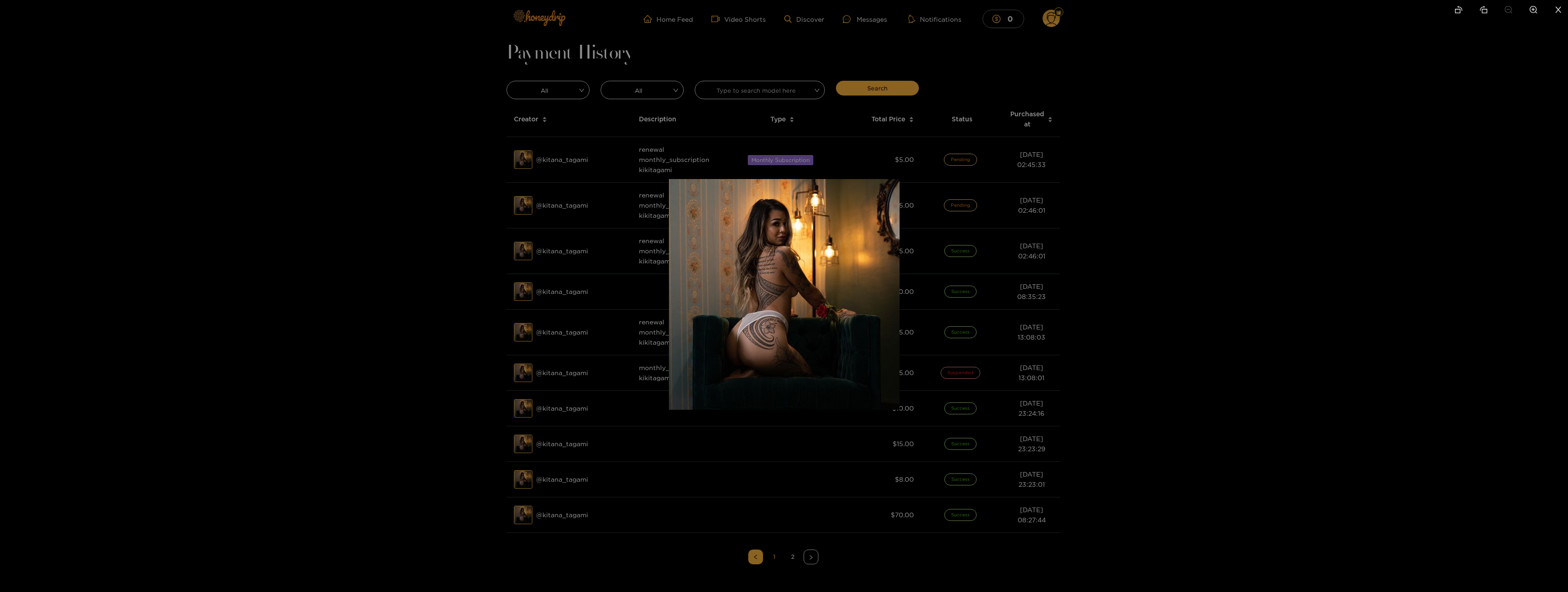
click at [836, 261] on img at bounding box center [784, 293] width 230 height 230
click at [1271, 250] on div at bounding box center [784, 296] width 1568 height 592
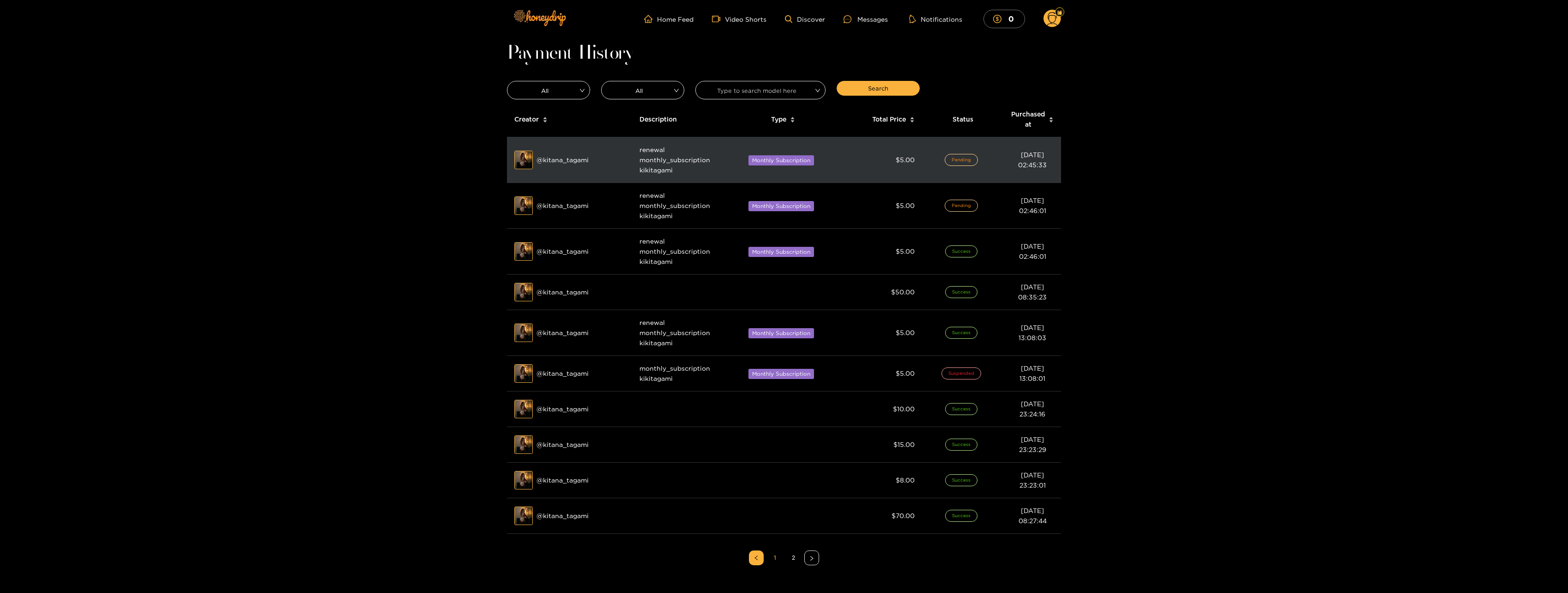
click at [589, 159] on div "Preview @ kitana_tagami" at bounding box center [569, 160] width 110 height 19
drag, startPoint x: 589, startPoint y: 159, endPoint x: 546, endPoint y: 160, distance: 43.0
click at [546, 160] on div "Preview @ kitana_tagami" at bounding box center [569, 160] width 110 height 19
click at [577, 161] on div "Preview @ kitana_tagami" at bounding box center [569, 160] width 110 height 19
click at [600, 168] on div "Preview @ kitana_tagami" at bounding box center [569, 160] width 110 height 19
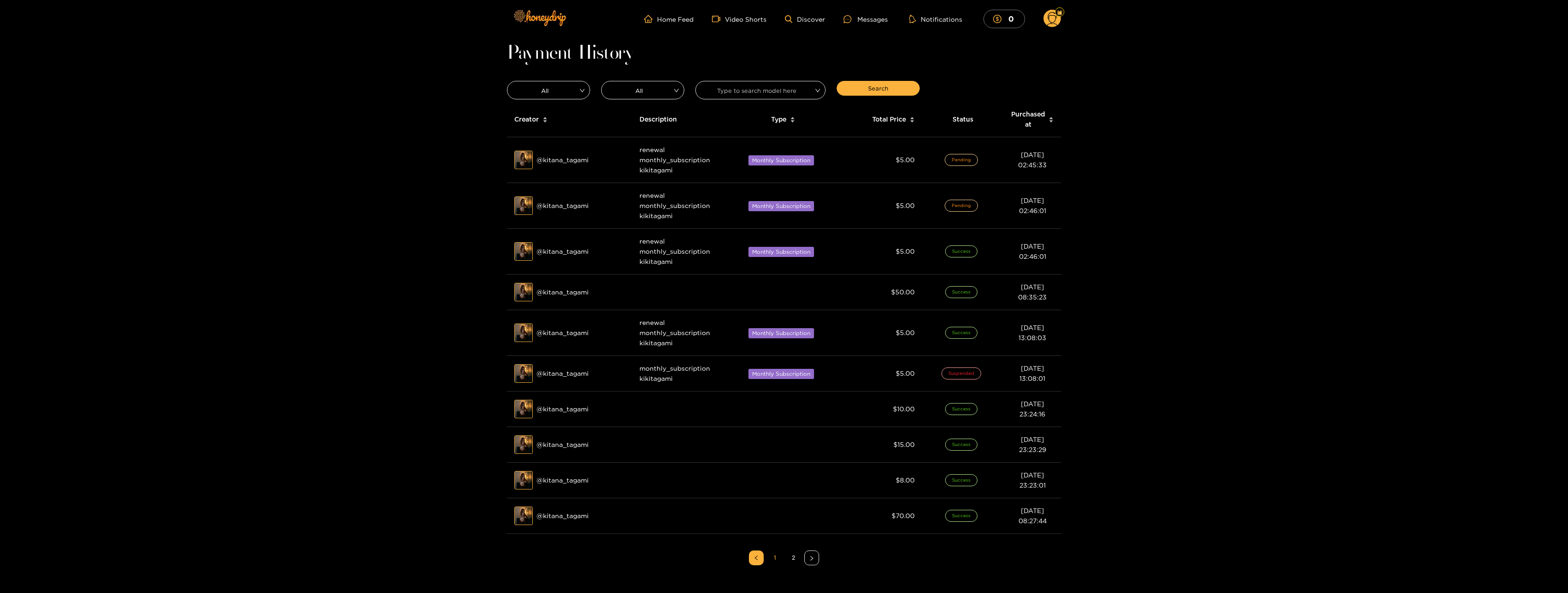
click at [1055, 17] on icon at bounding box center [1052, 20] width 10 height 16
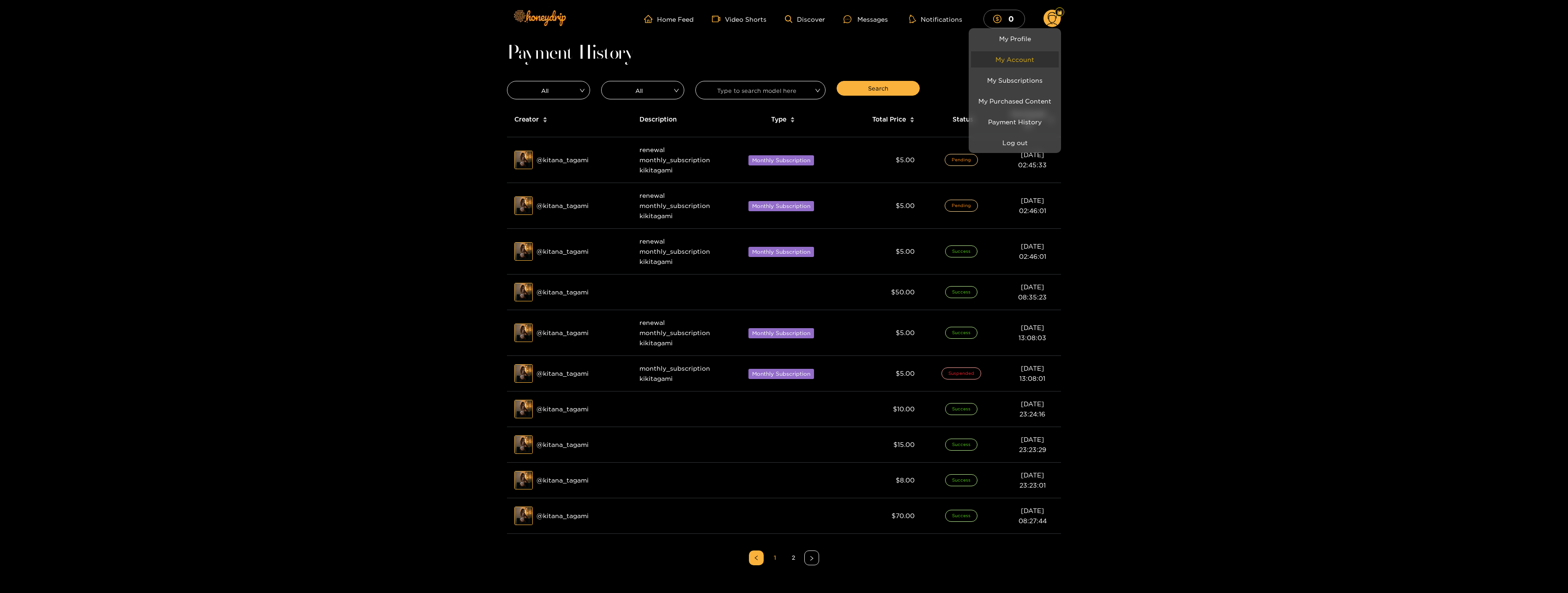
click at [1038, 58] on link "My Account" at bounding box center [1014, 58] width 87 height 16
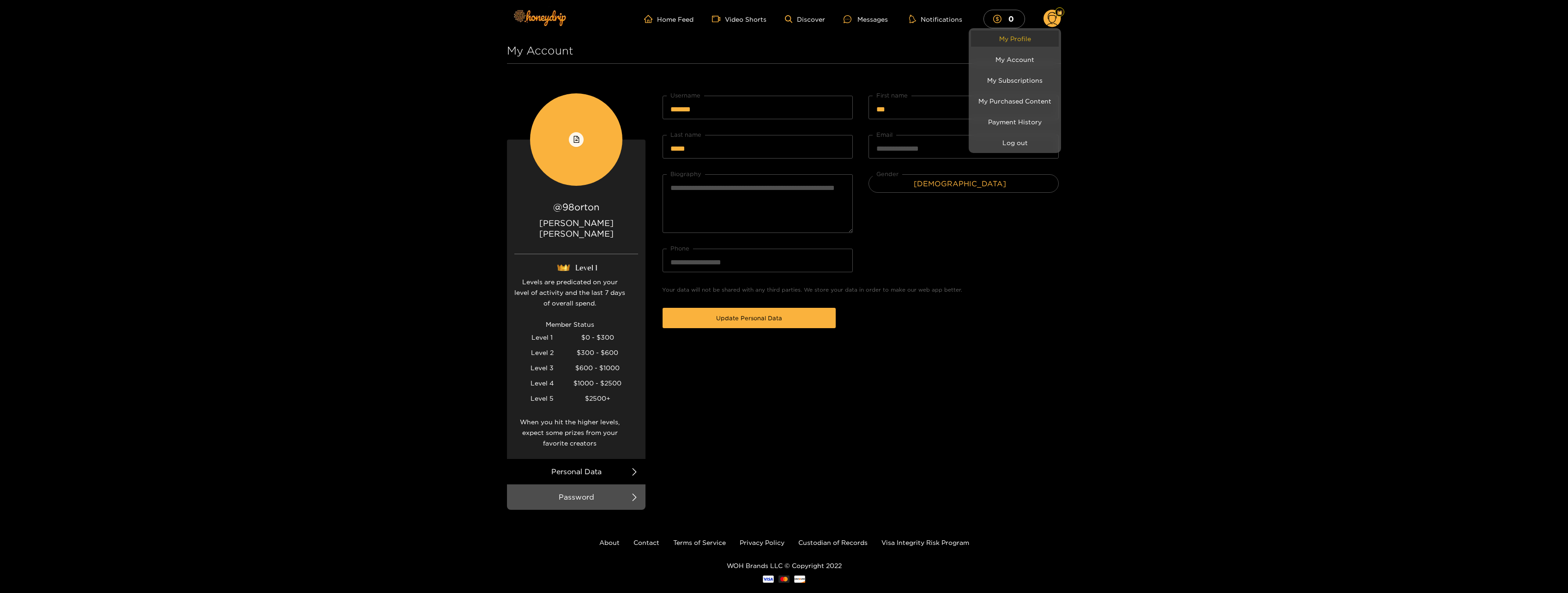
click at [1032, 40] on link "My Profile" at bounding box center [1014, 38] width 87 height 16
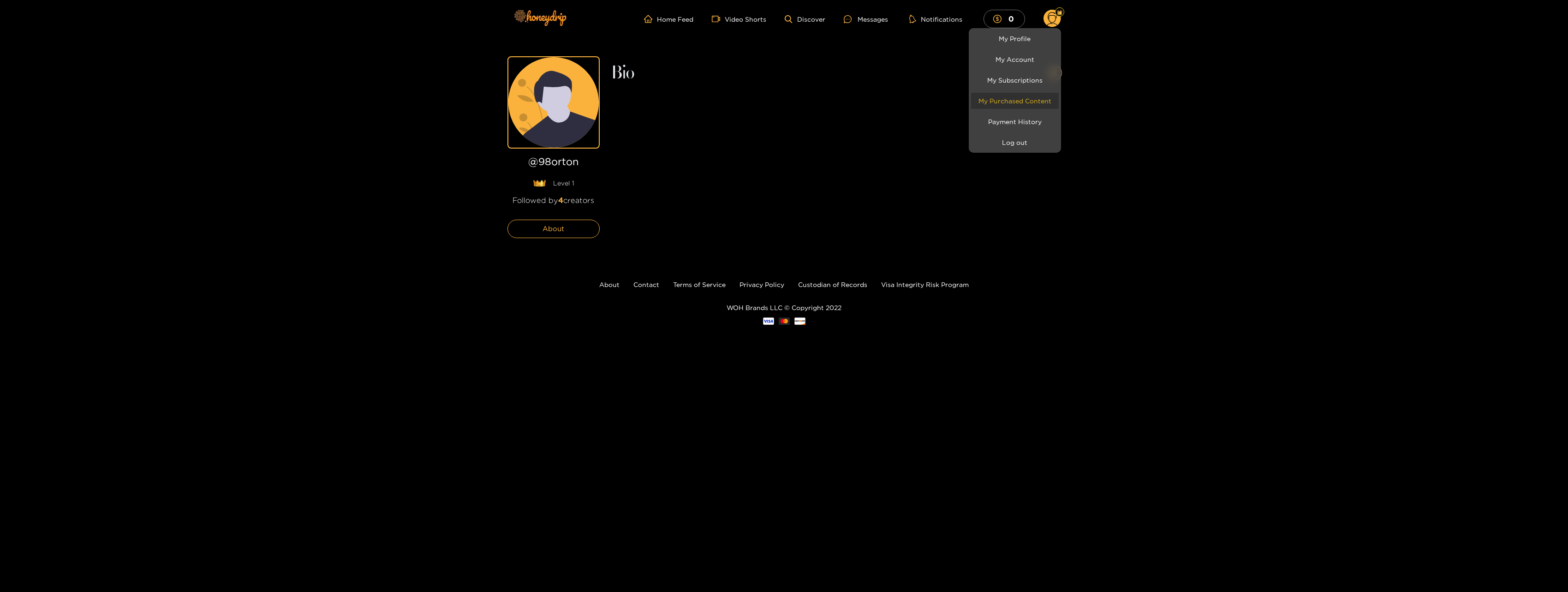
click at [1044, 101] on link "My Purchased Content" at bounding box center [1014, 101] width 87 height 16
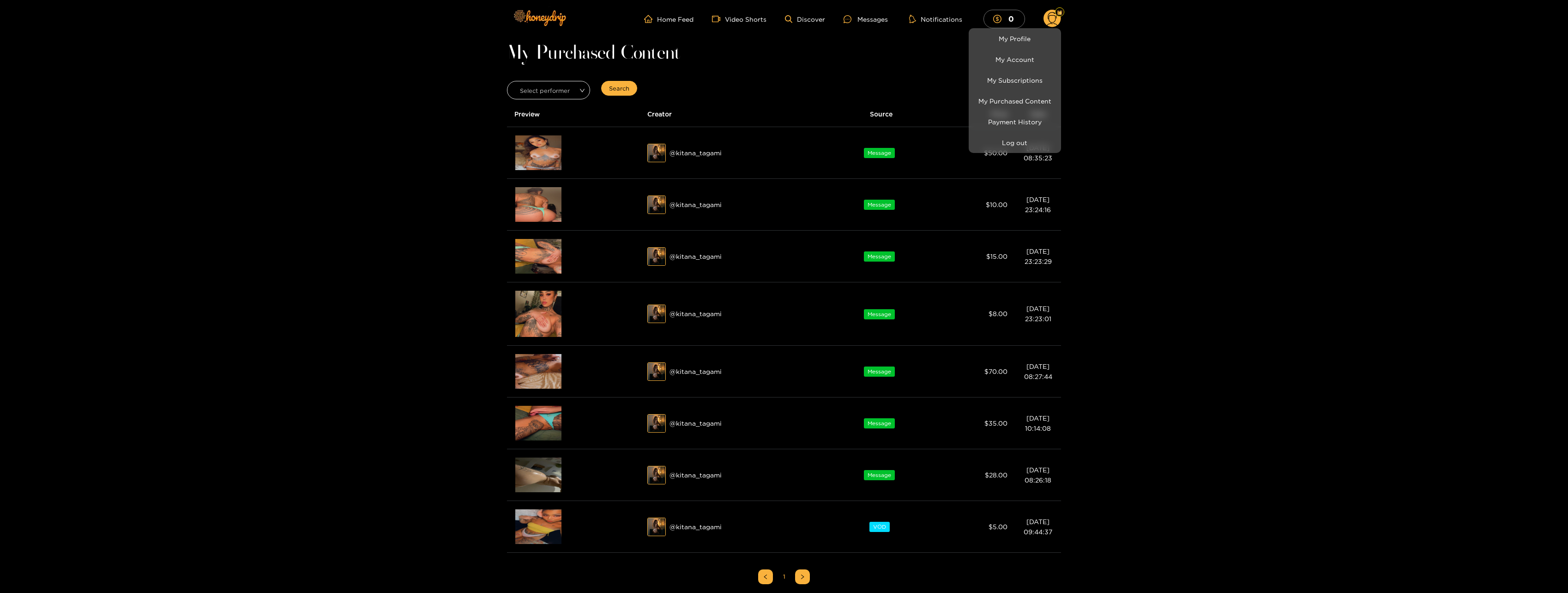
click at [1202, 98] on div at bounding box center [784, 296] width 1568 height 593
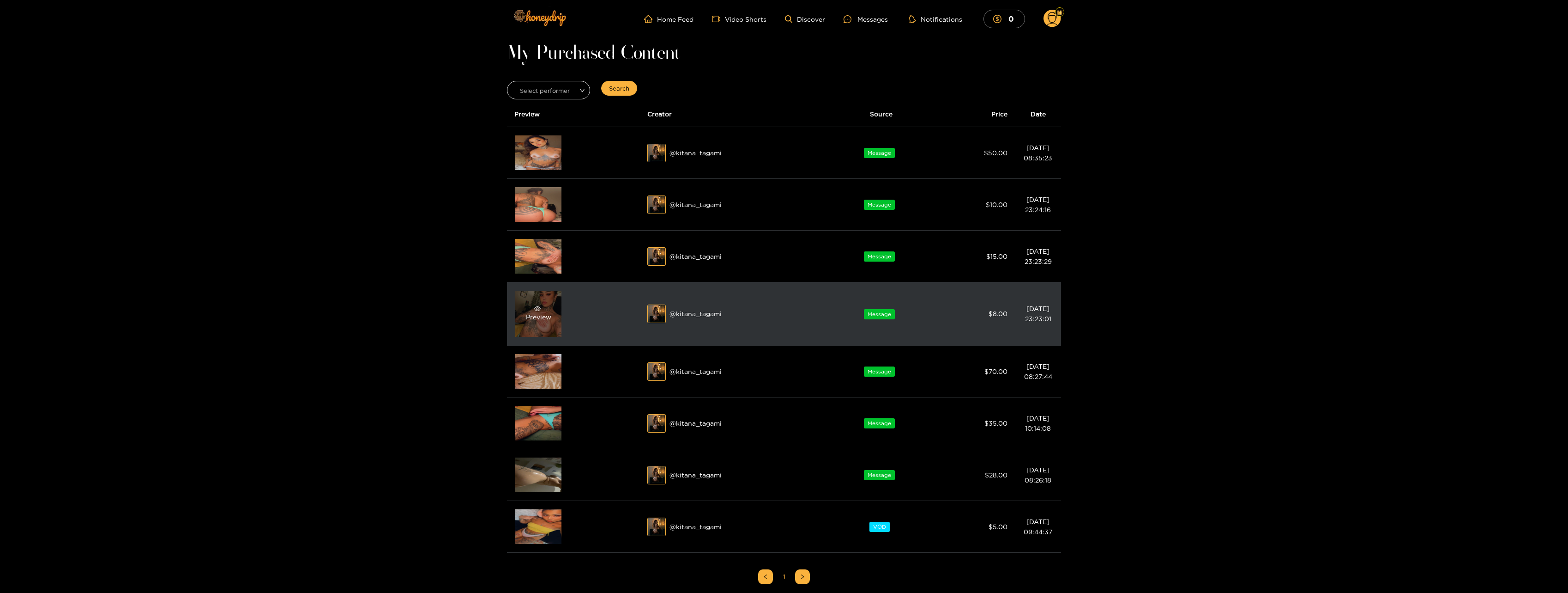
click at [543, 308] on span "eye" at bounding box center [537, 308] width 24 height 7
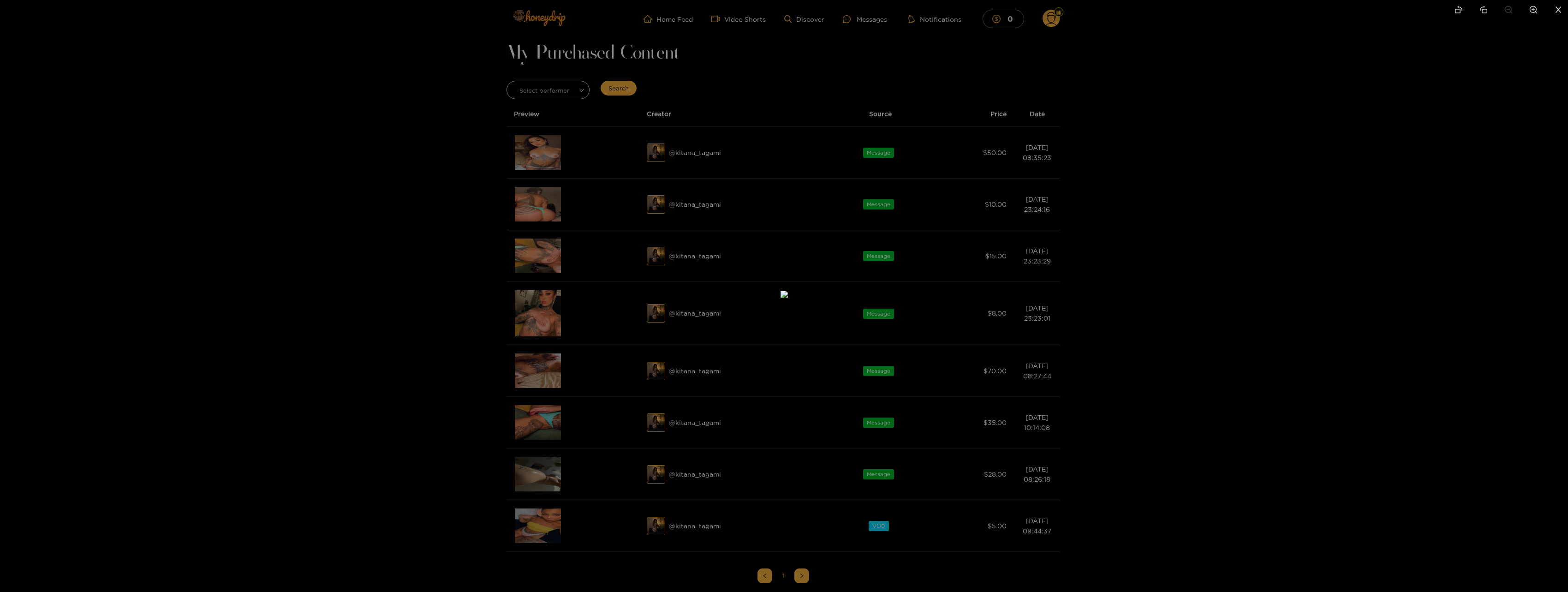
click at [431, 286] on div at bounding box center [784, 296] width 1568 height 592
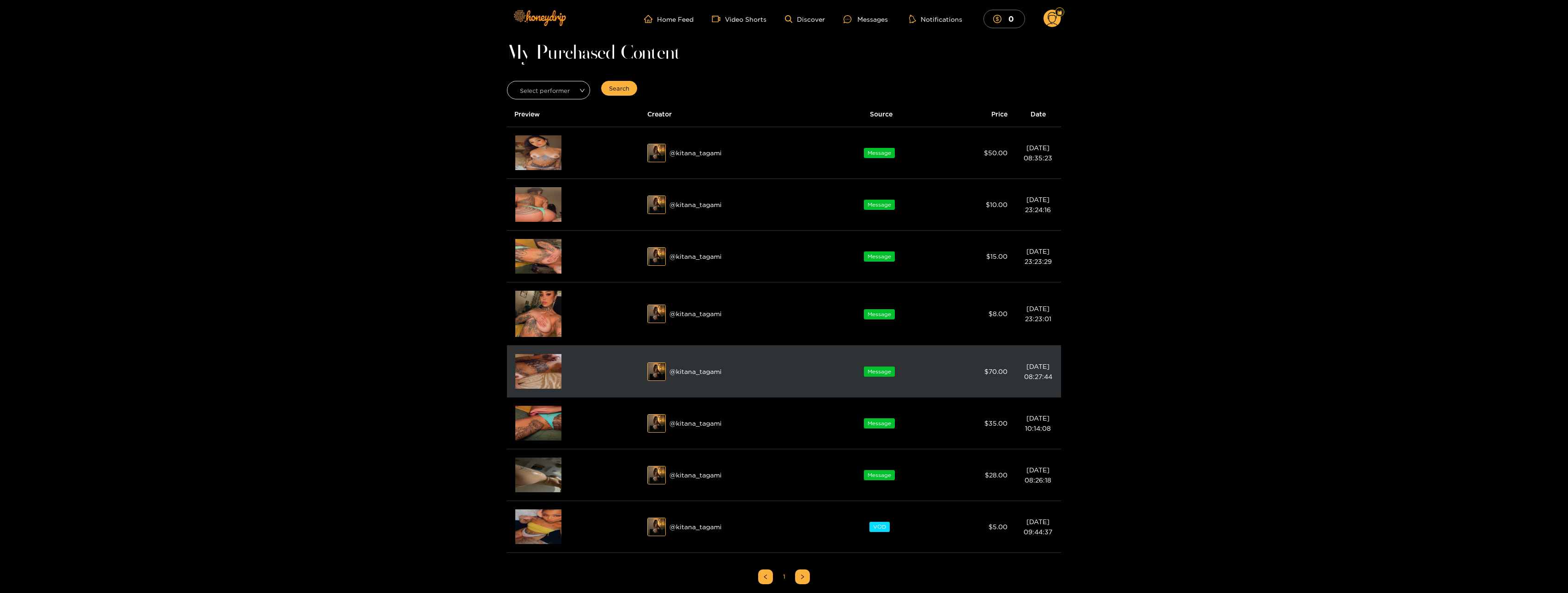
click at [534, 371] on img at bounding box center [538, 371] width 46 height 35
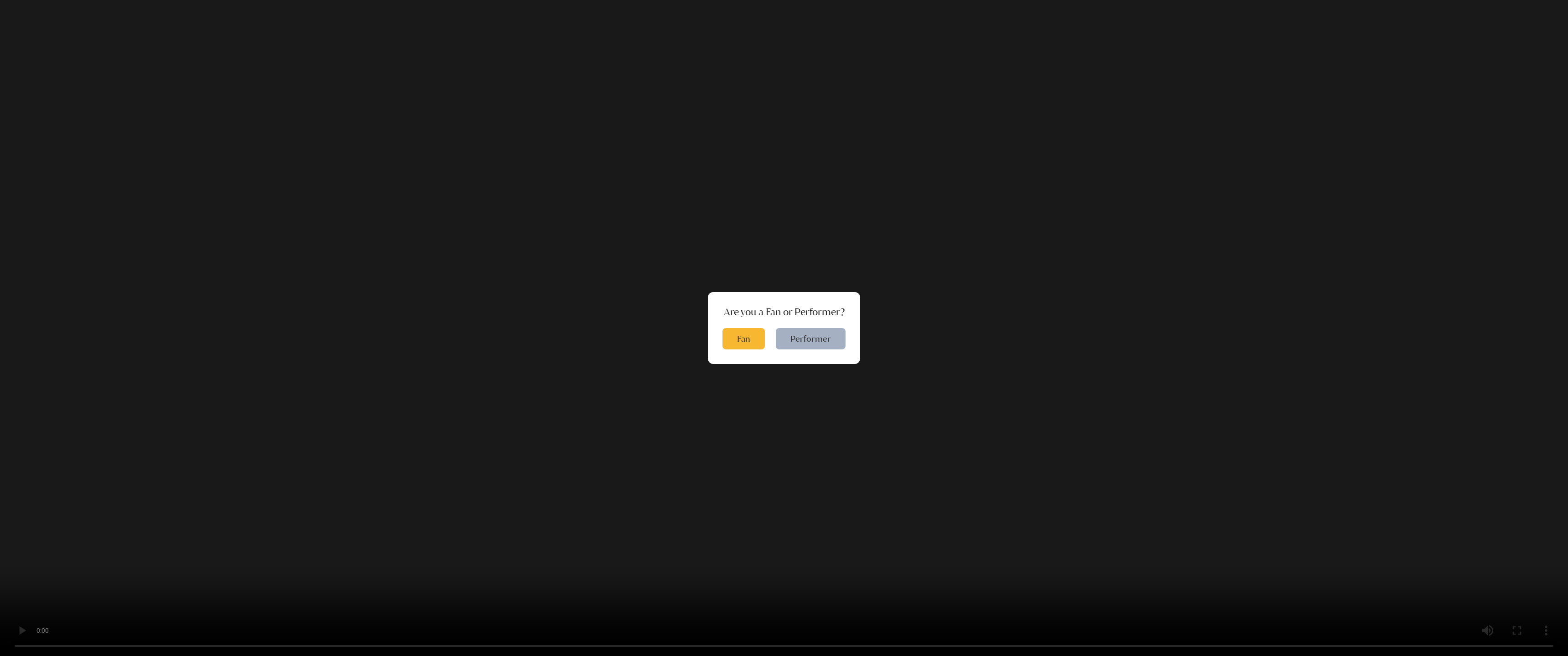
click at [1494, 495] on video "Your browser does not support the video tag." at bounding box center [784, 328] width 1568 height 656
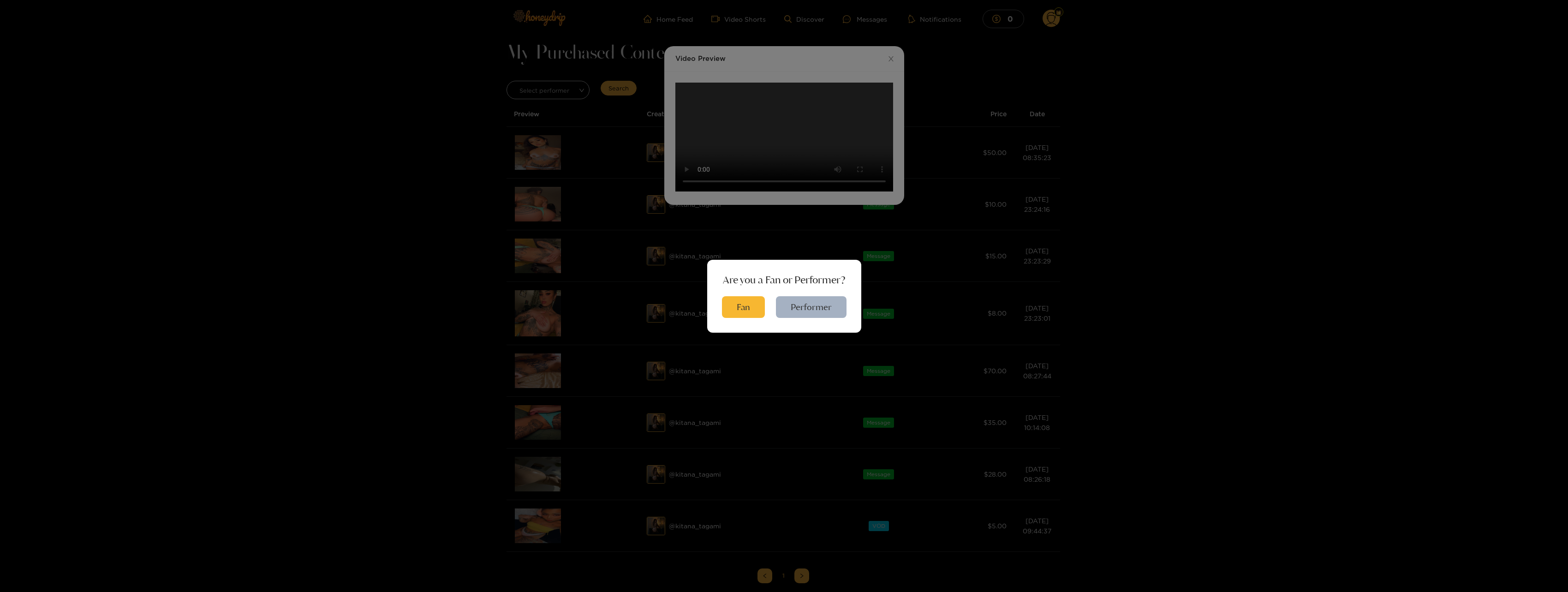
click at [1318, 316] on div "Are you a Fan or Performer? Fan Performer" at bounding box center [784, 296] width 1568 height 592
click at [807, 147] on div "Are you a Fan or Performer? Fan Performer" at bounding box center [784, 296] width 1568 height 592
drag, startPoint x: 820, startPoint y: 211, endPoint x: 820, endPoint y: 217, distance: 6.0
click at [820, 216] on div "Are you a Fan or Performer? Fan Performer" at bounding box center [784, 296] width 1568 height 592
click at [739, 310] on button "Fan" at bounding box center [744, 306] width 43 height 22
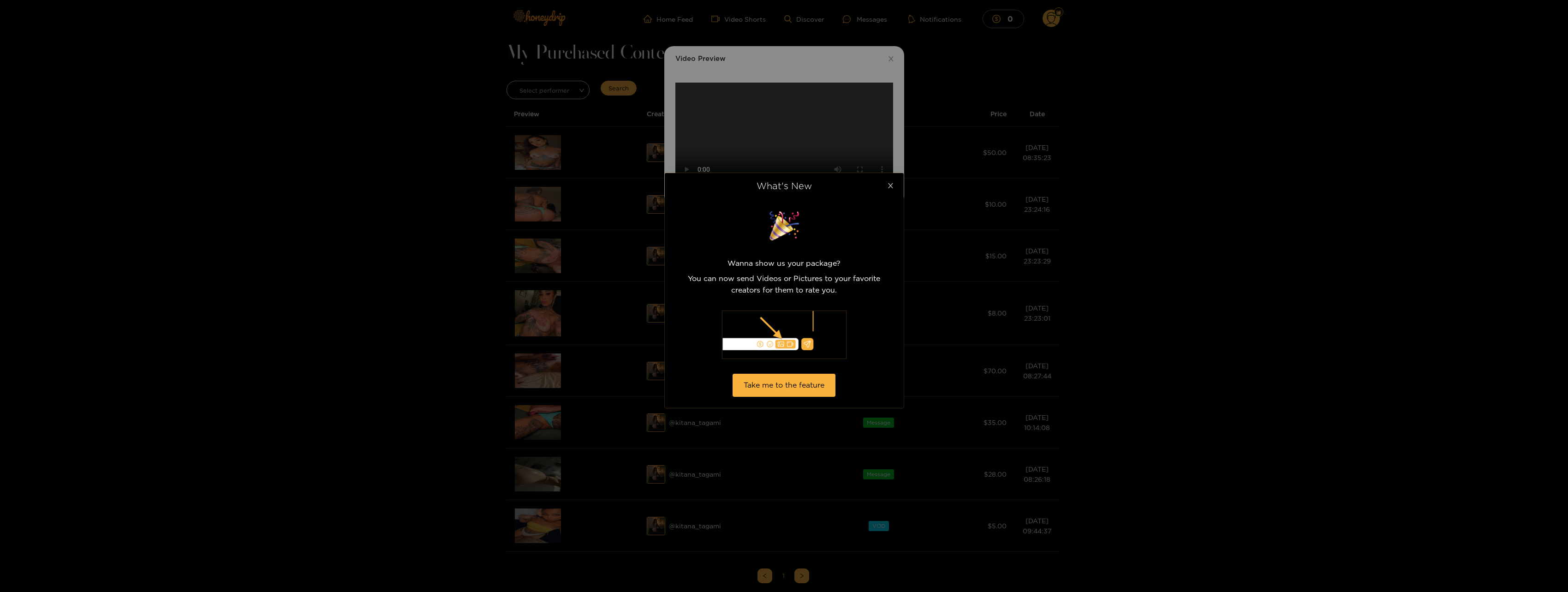
click at [893, 184] on icon "close" at bounding box center [890, 185] width 7 height 7
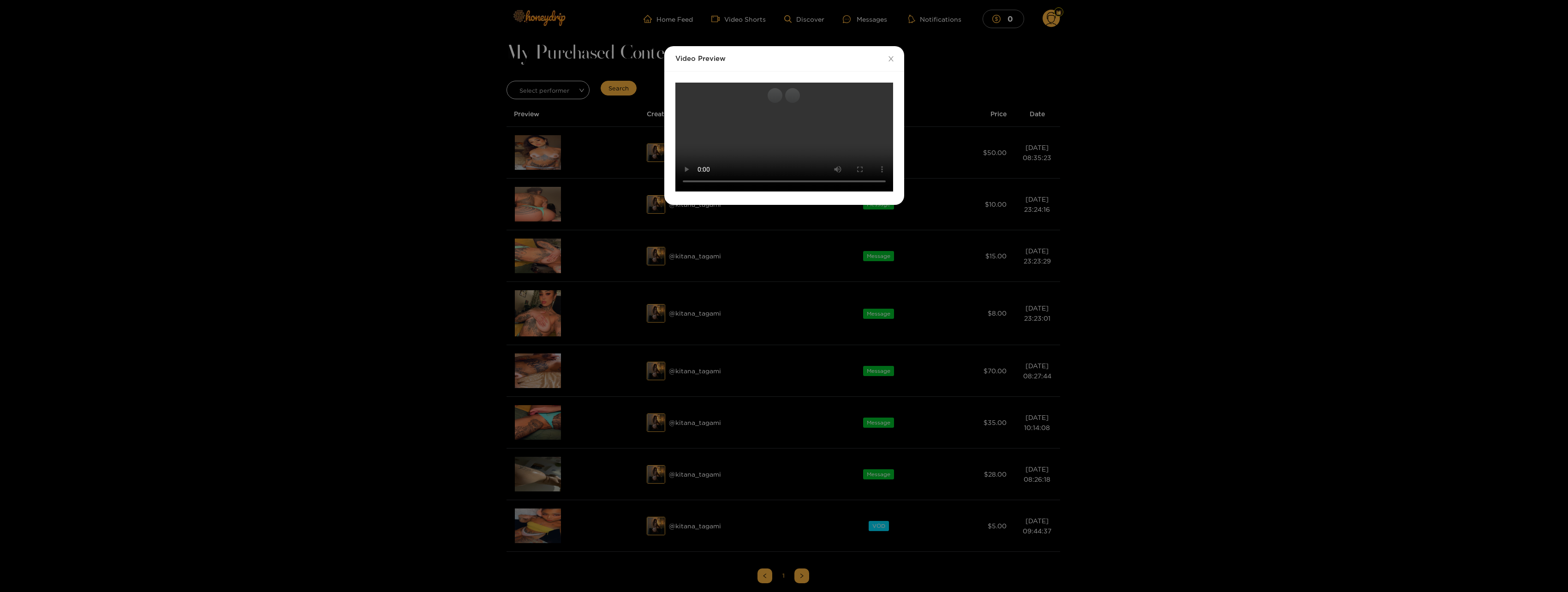
click at [1333, 148] on div "Video Preview Your browser does not support the video tag." at bounding box center [784, 296] width 1568 height 592
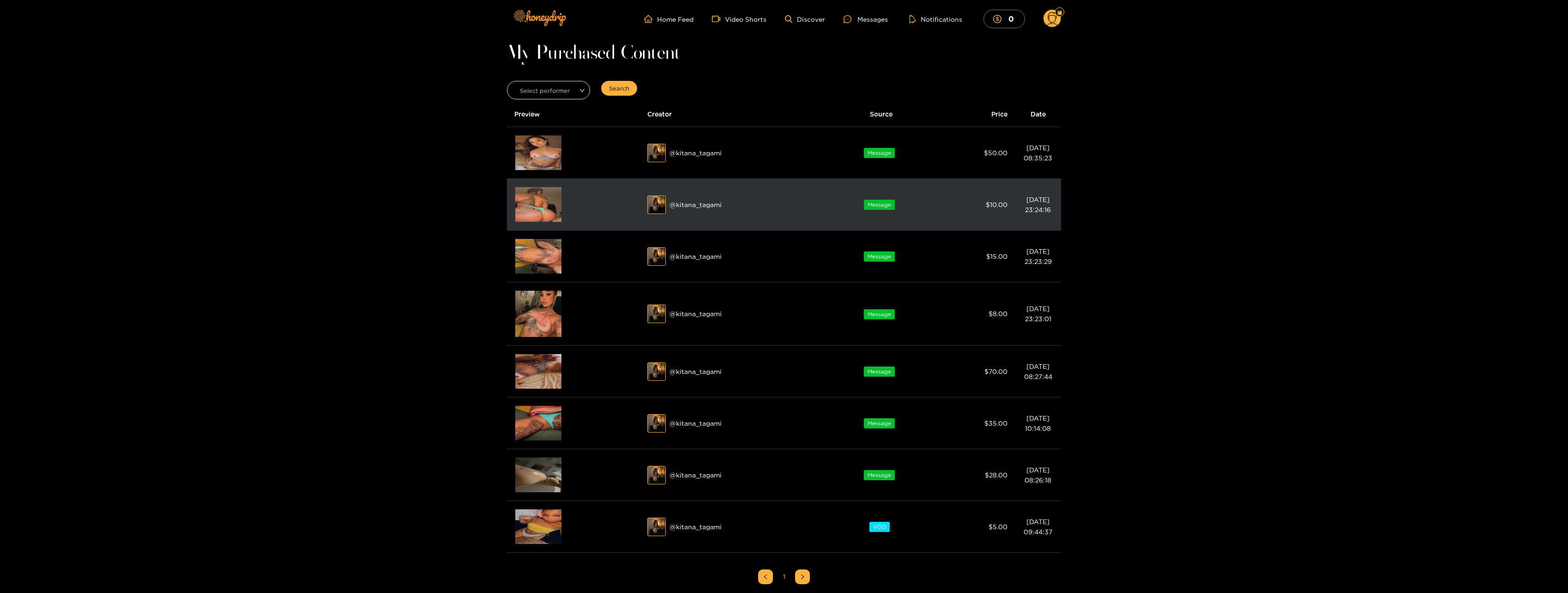
click at [544, 215] on img at bounding box center [538, 204] width 46 height 35
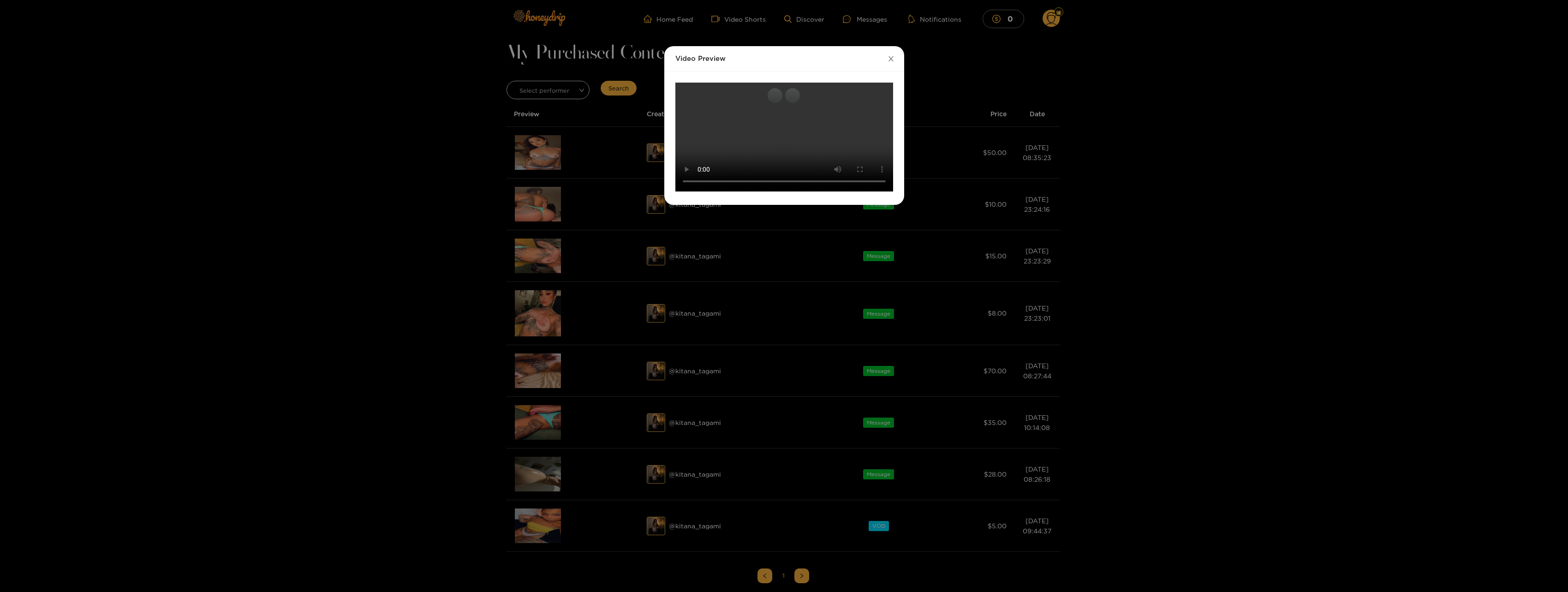
click at [889, 58] on icon "close" at bounding box center [890, 58] width 7 height 7
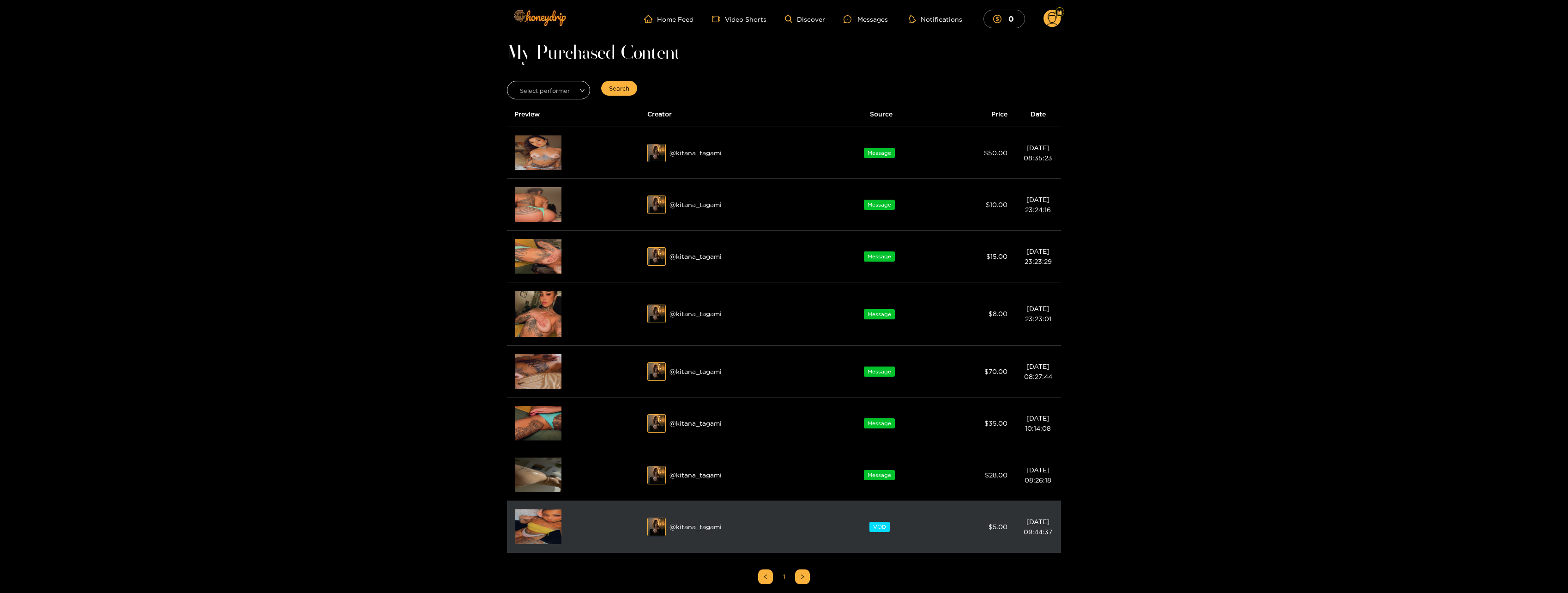
click at [543, 523] on img at bounding box center [538, 526] width 46 height 35
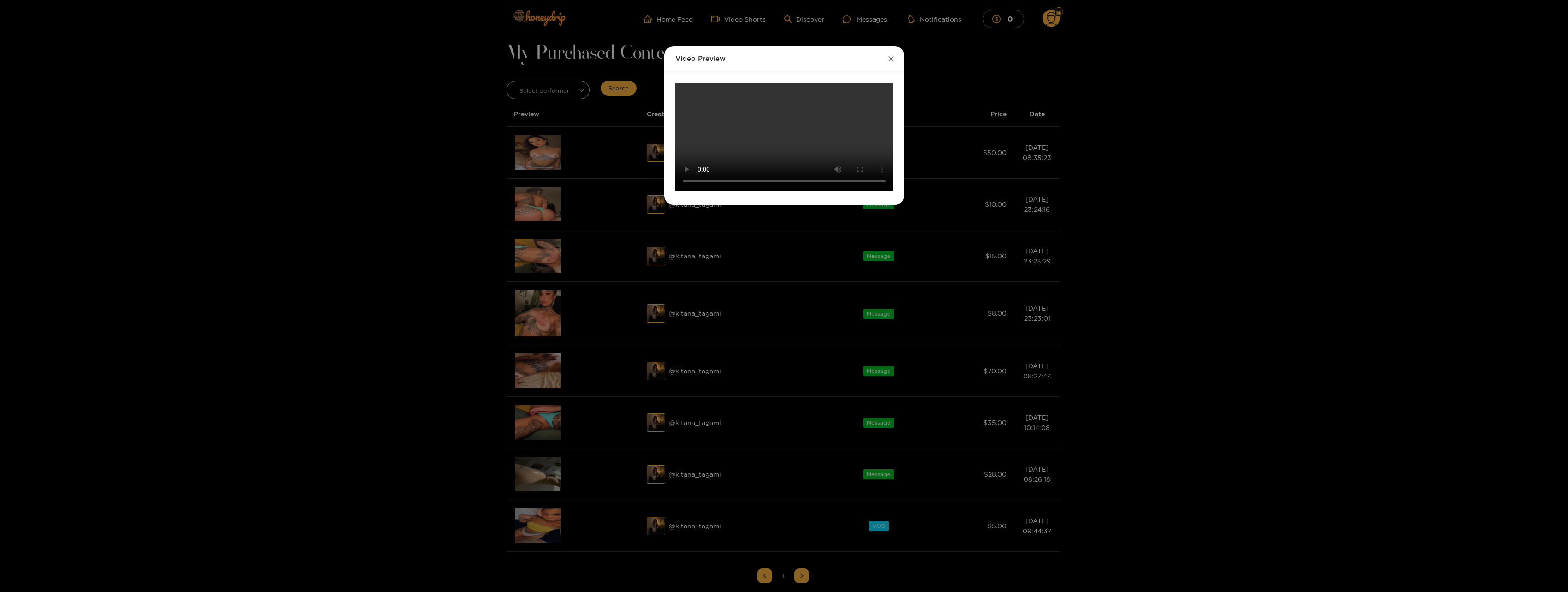
click at [893, 57] on icon "close" at bounding box center [890, 58] width 5 height 5
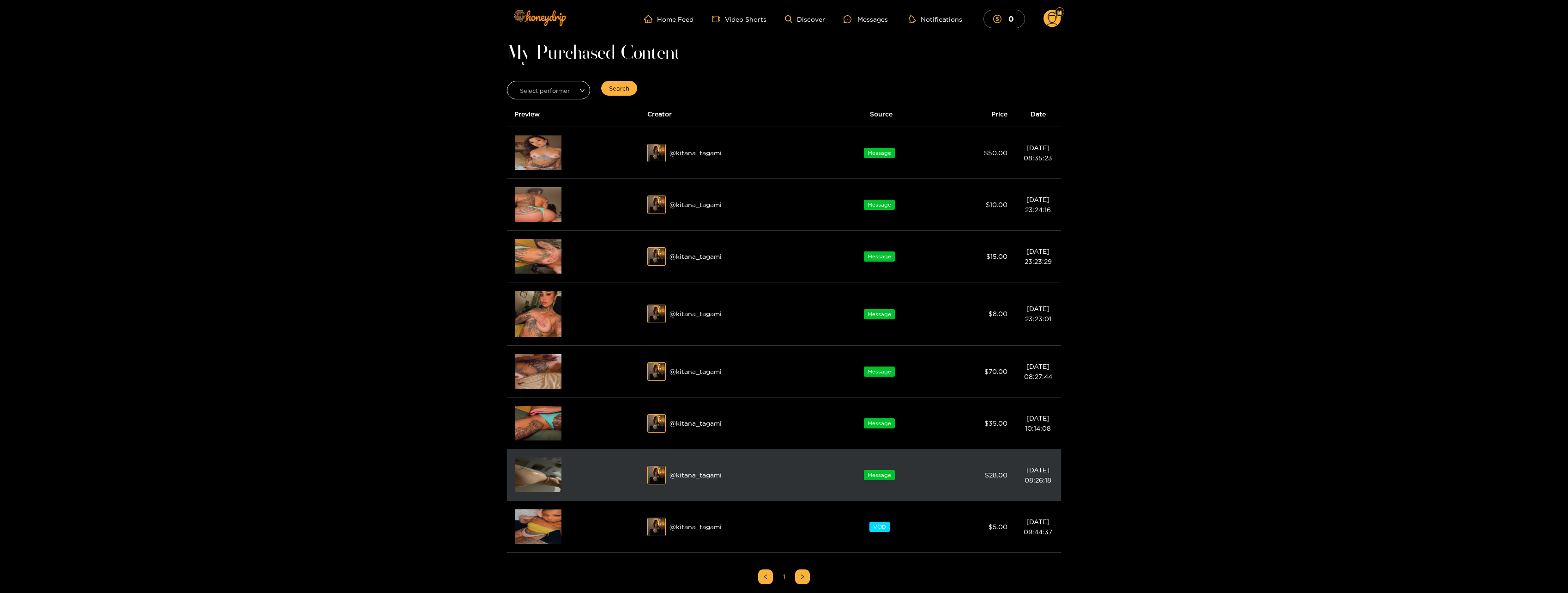
click at [534, 480] on img at bounding box center [538, 474] width 46 height 35
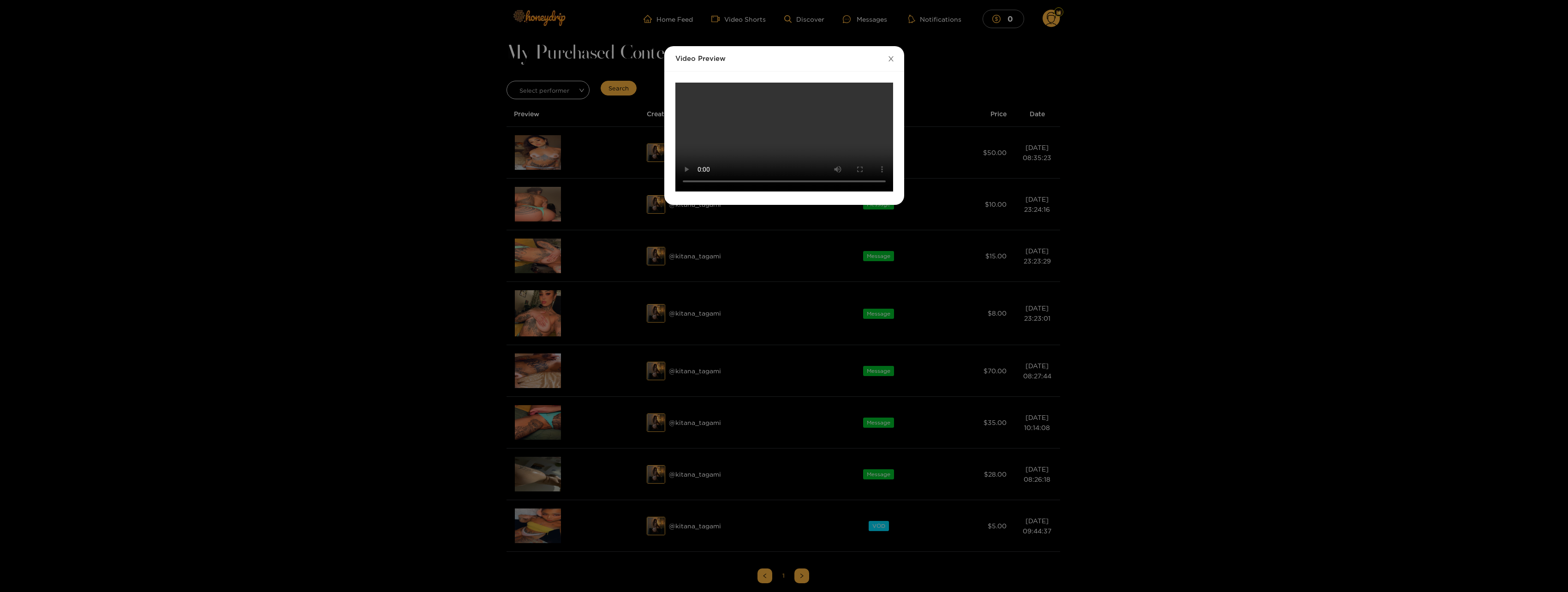
click at [892, 58] on icon "close" at bounding box center [890, 58] width 7 height 7
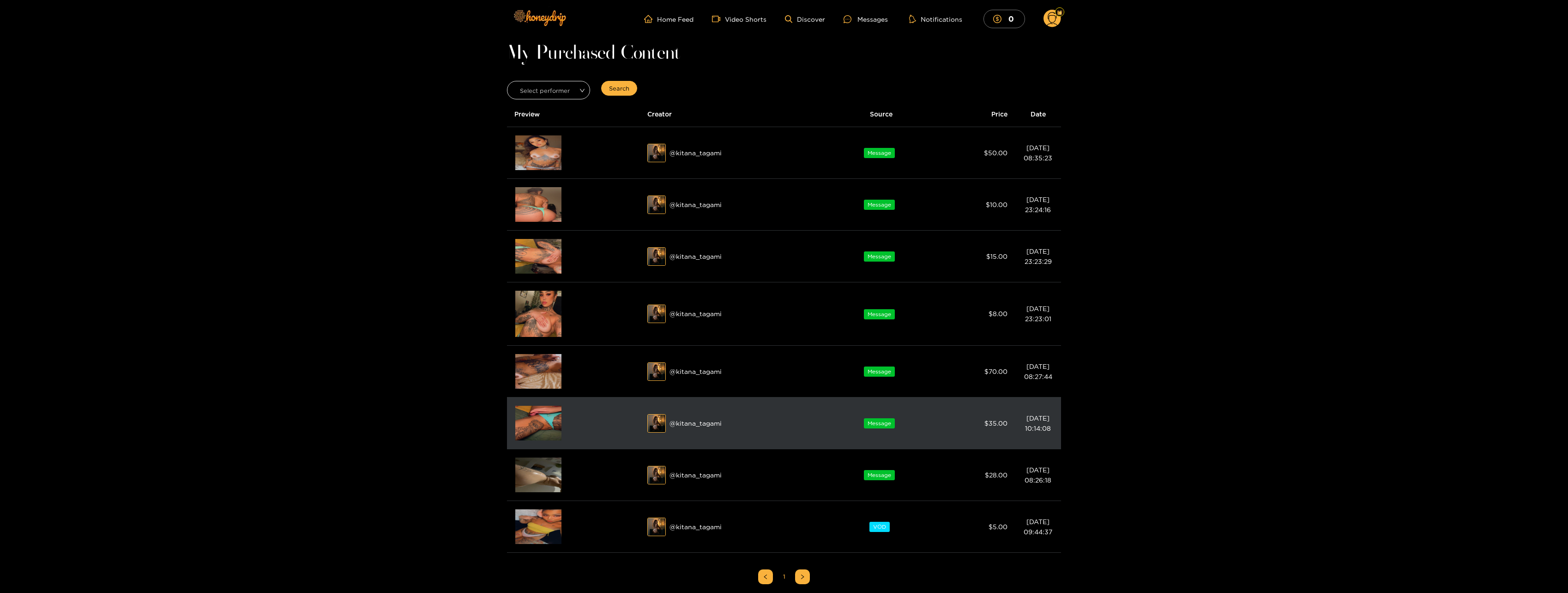
click at [543, 425] on img at bounding box center [538, 423] width 46 height 35
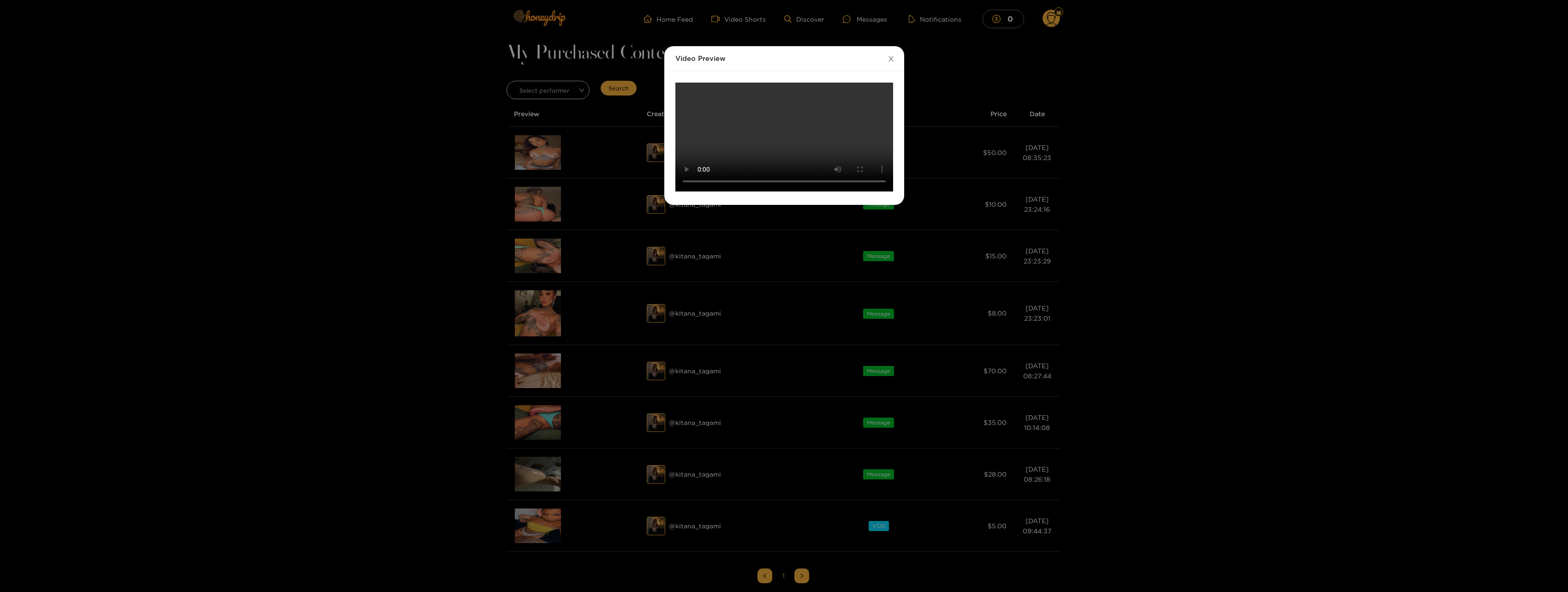
click at [893, 59] on icon "close" at bounding box center [890, 58] width 7 height 7
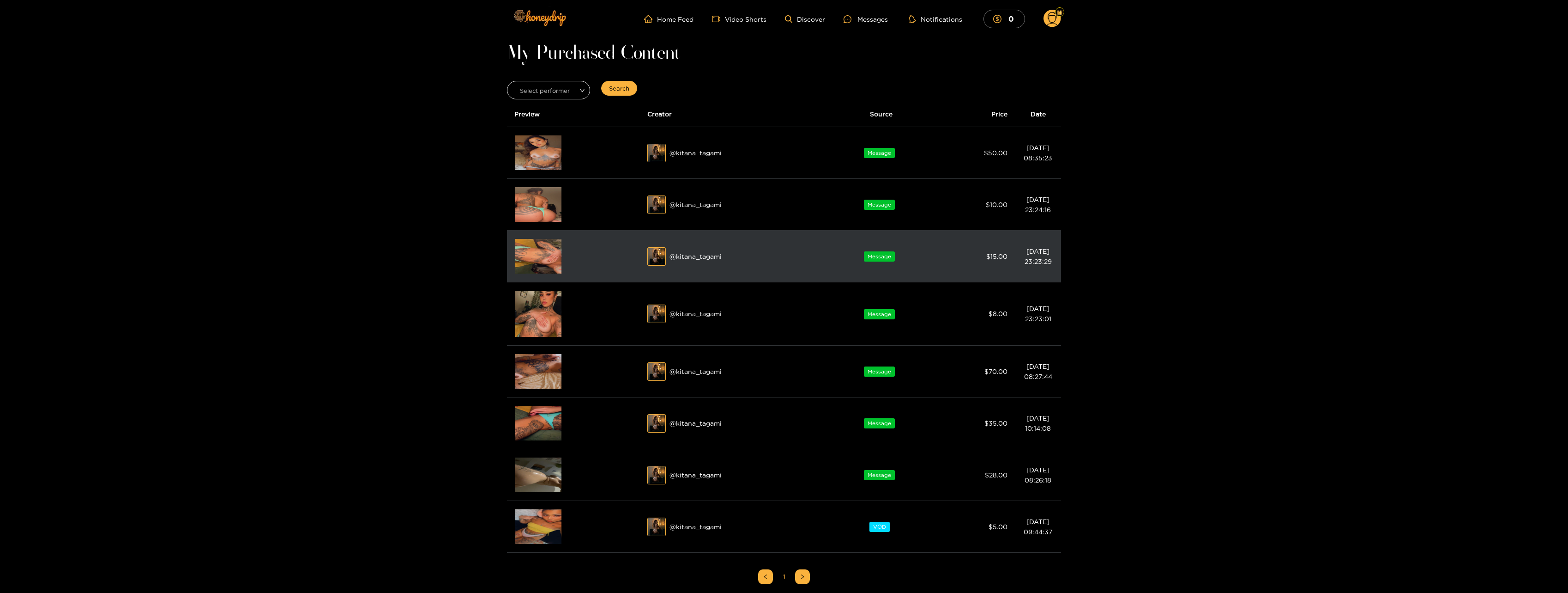
click at [546, 258] on img at bounding box center [538, 256] width 46 height 35
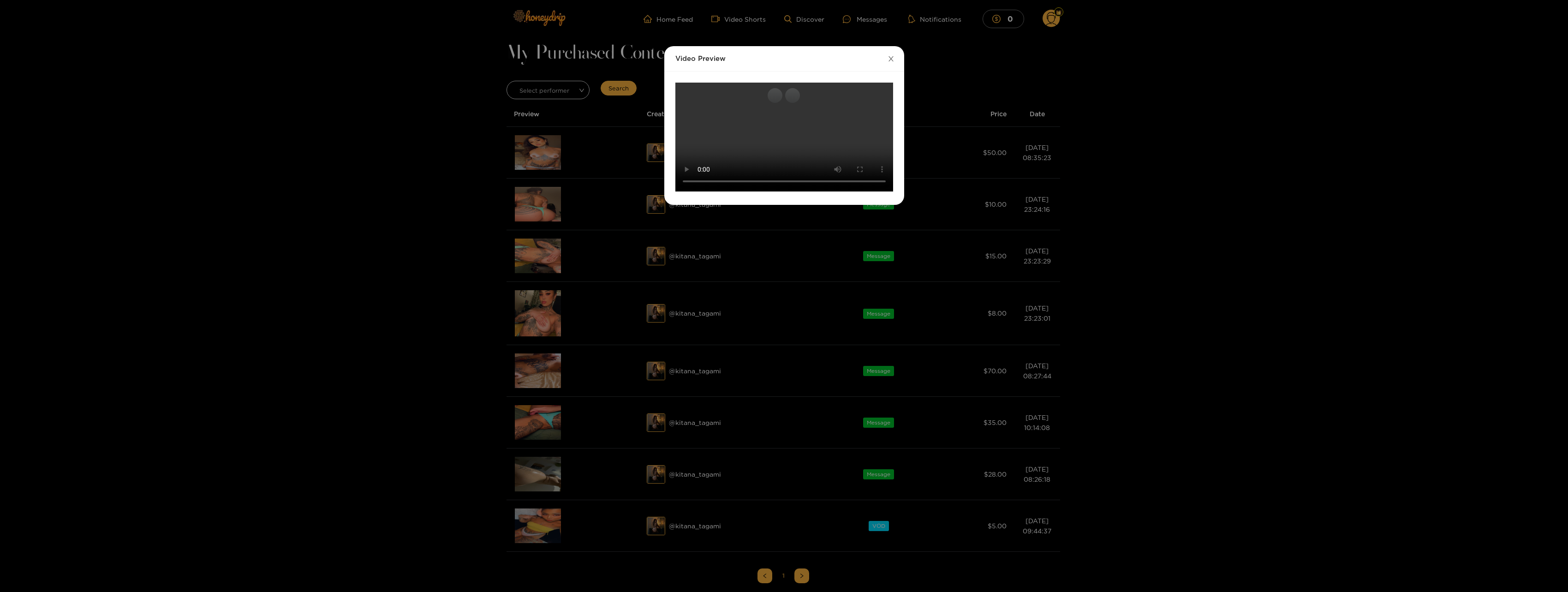
click at [892, 57] on icon "close" at bounding box center [890, 58] width 5 height 5
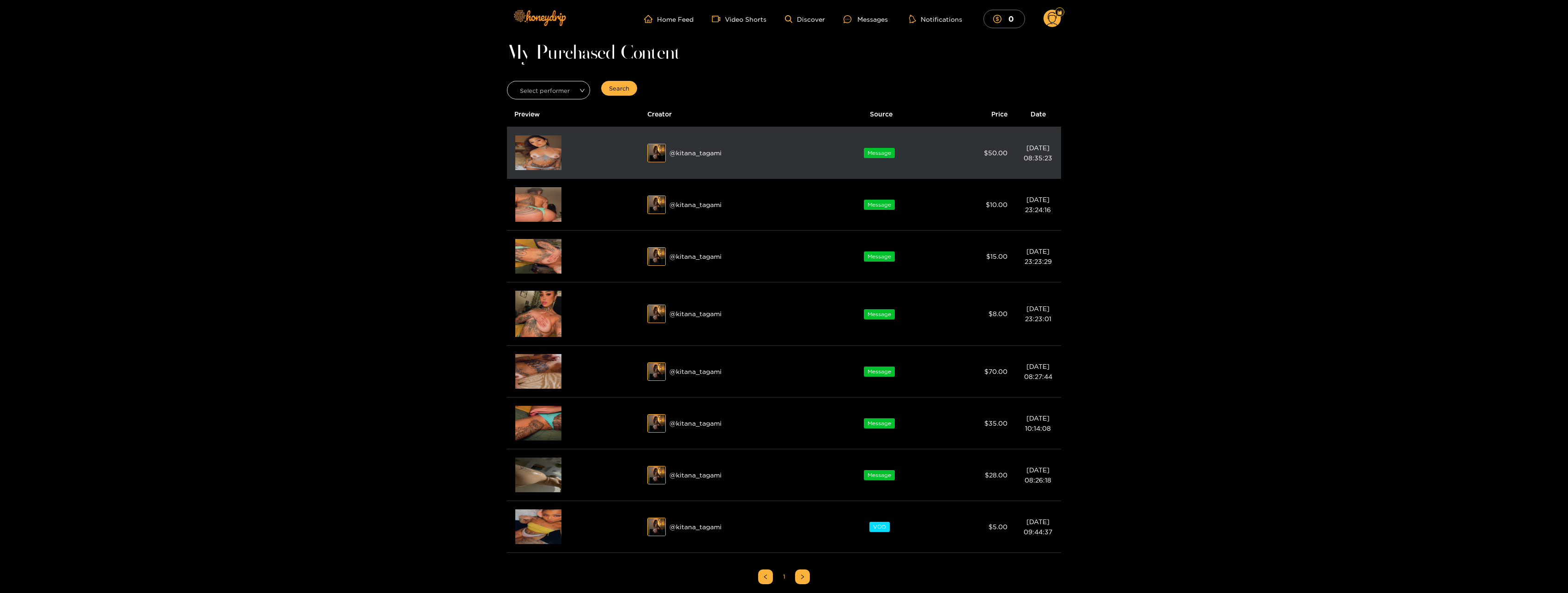
click at [534, 151] on img at bounding box center [538, 152] width 46 height 35
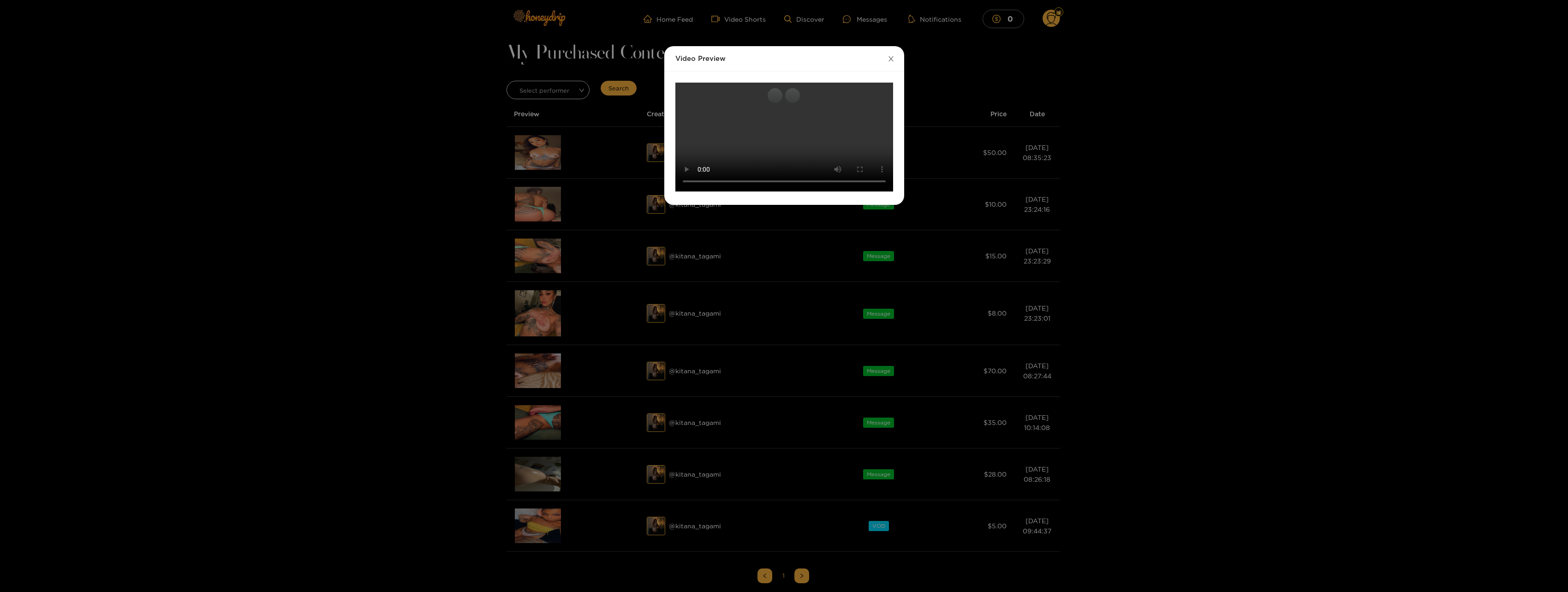
click at [891, 61] on icon "close" at bounding box center [890, 58] width 7 height 7
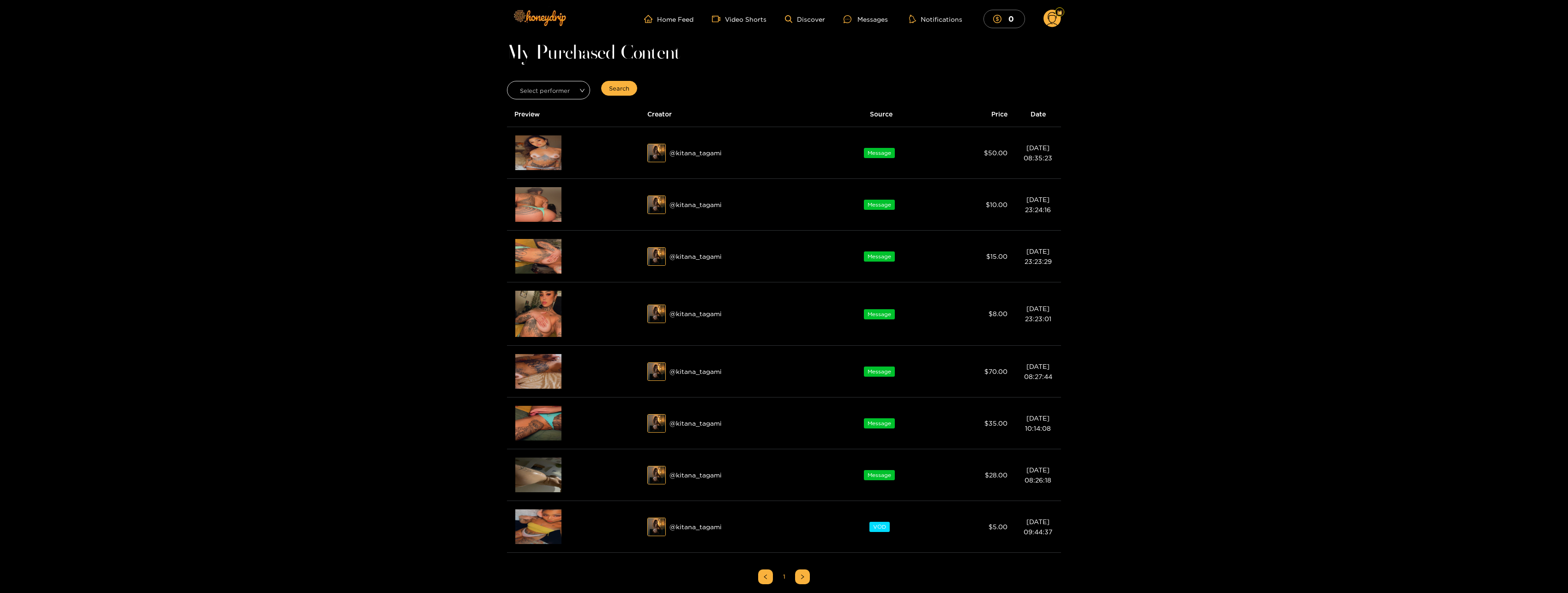
click at [917, 67] on div "My Purchased Content Select performer Search Preview Creator Source Price Date …" at bounding box center [784, 338] width 554 height 583
click at [929, 21] on button "Notifications" at bounding box center [936, 19] width 58 height 9
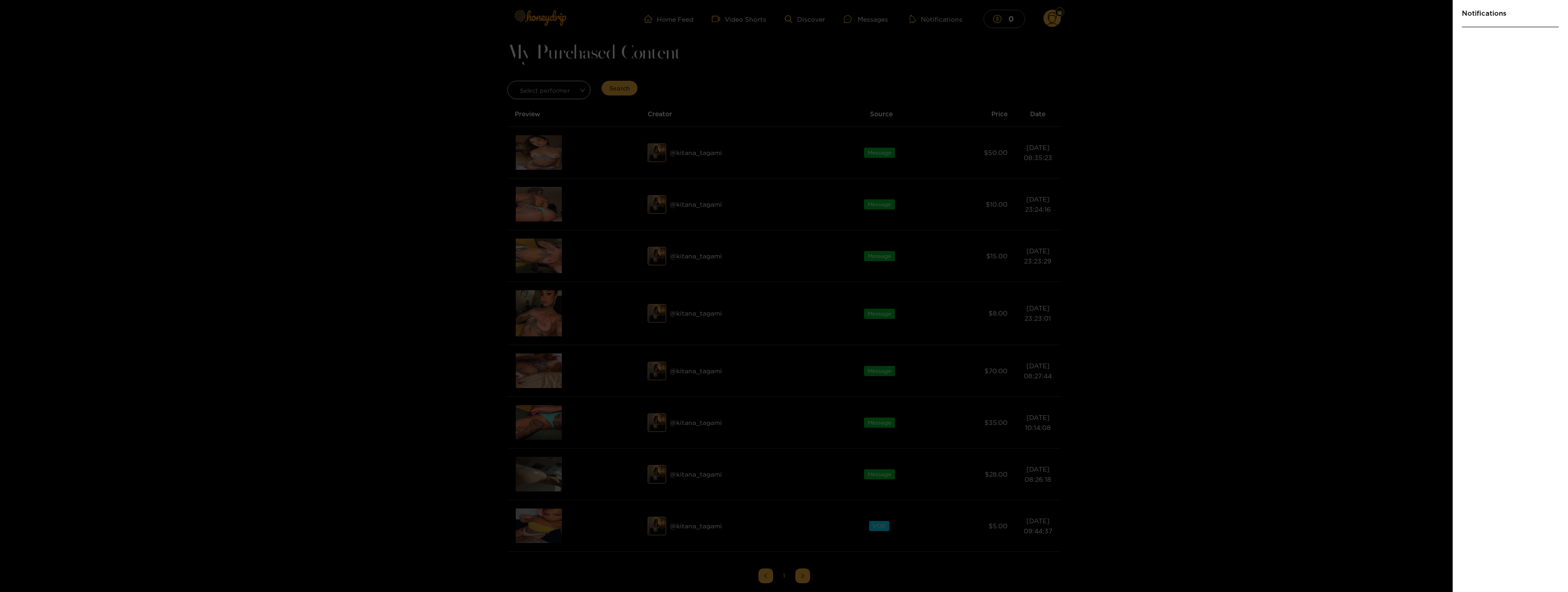
click at [1517, 17] on p "Notifications" at bounding box center [1511, 18] width 97 height 18
click at [1262, 134] on div at bounding box center [784, 296] width 1568 height 592
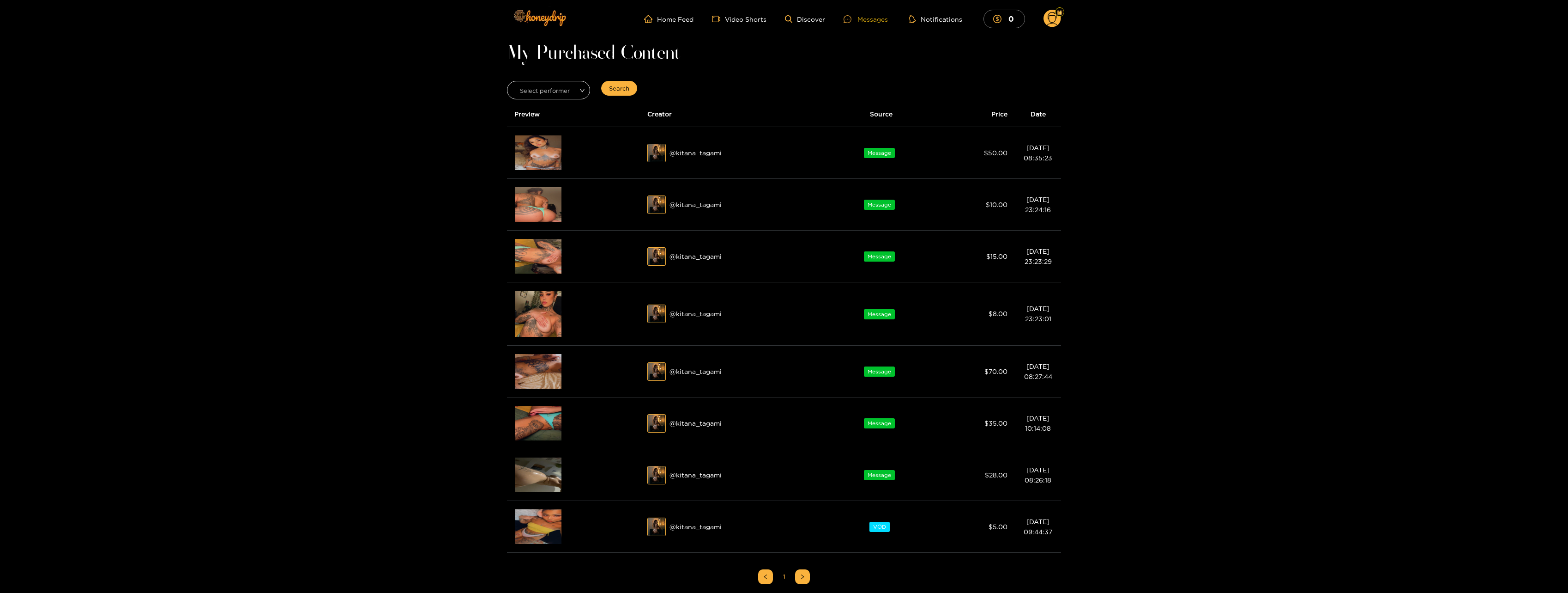
click at [876, 22] on div "Messages" at bounding box center [865, 19] width 44 height 10
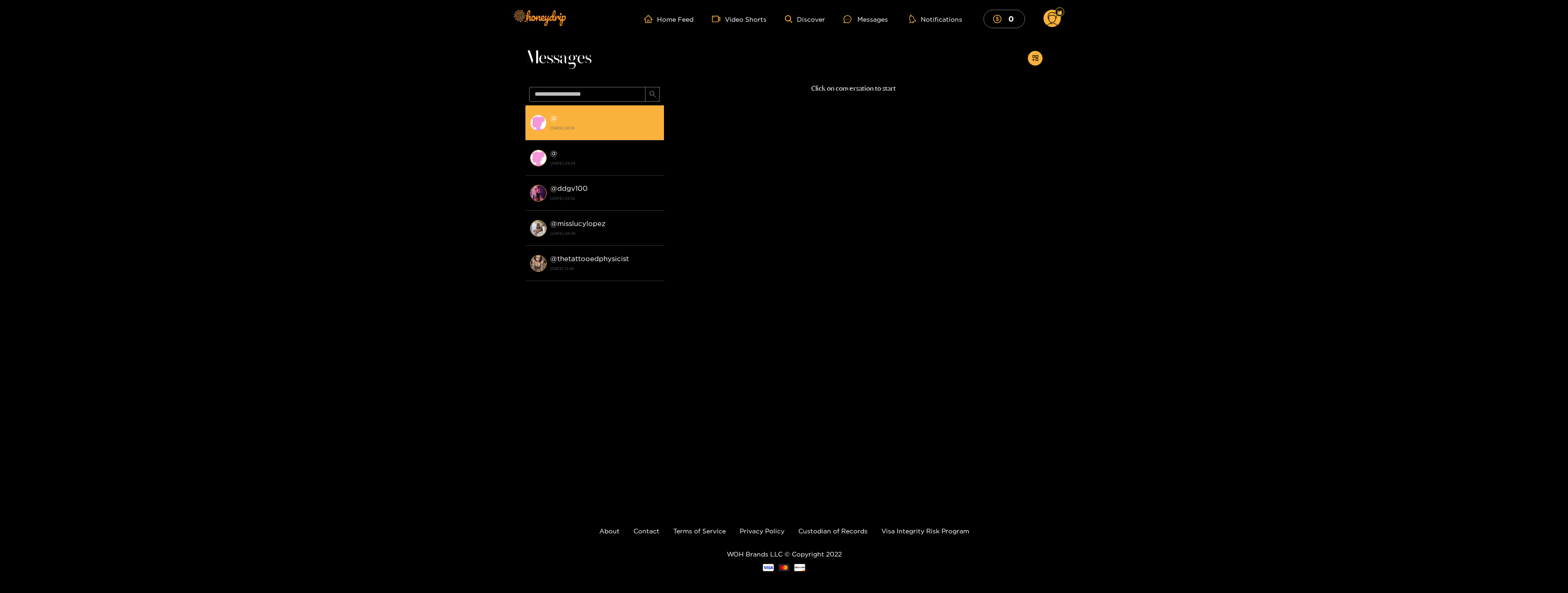
click at [599, 117] on div "@ 2 August 2024 20:19" at bounding box center [605, 122] width 109 height 21
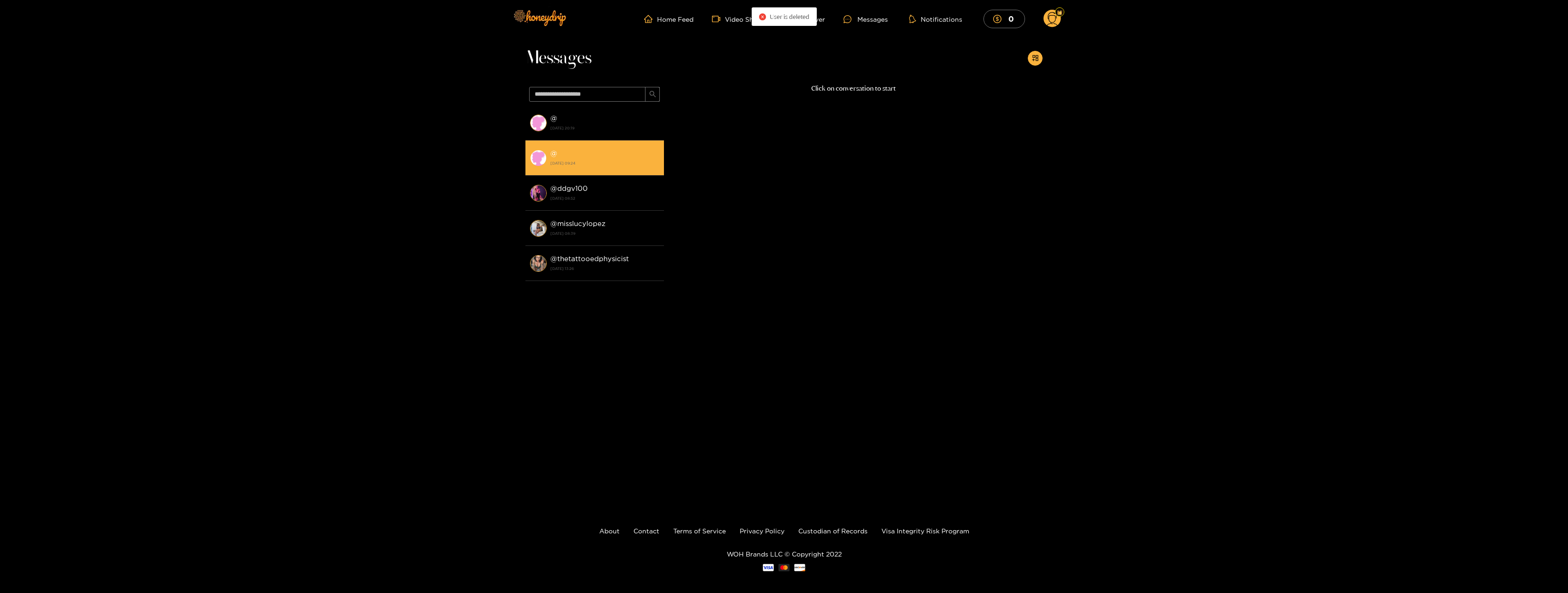
click at [587, 152] on div "@ 9 April 2024 09:24" at bounding box center [605, 158] width 109 height 21
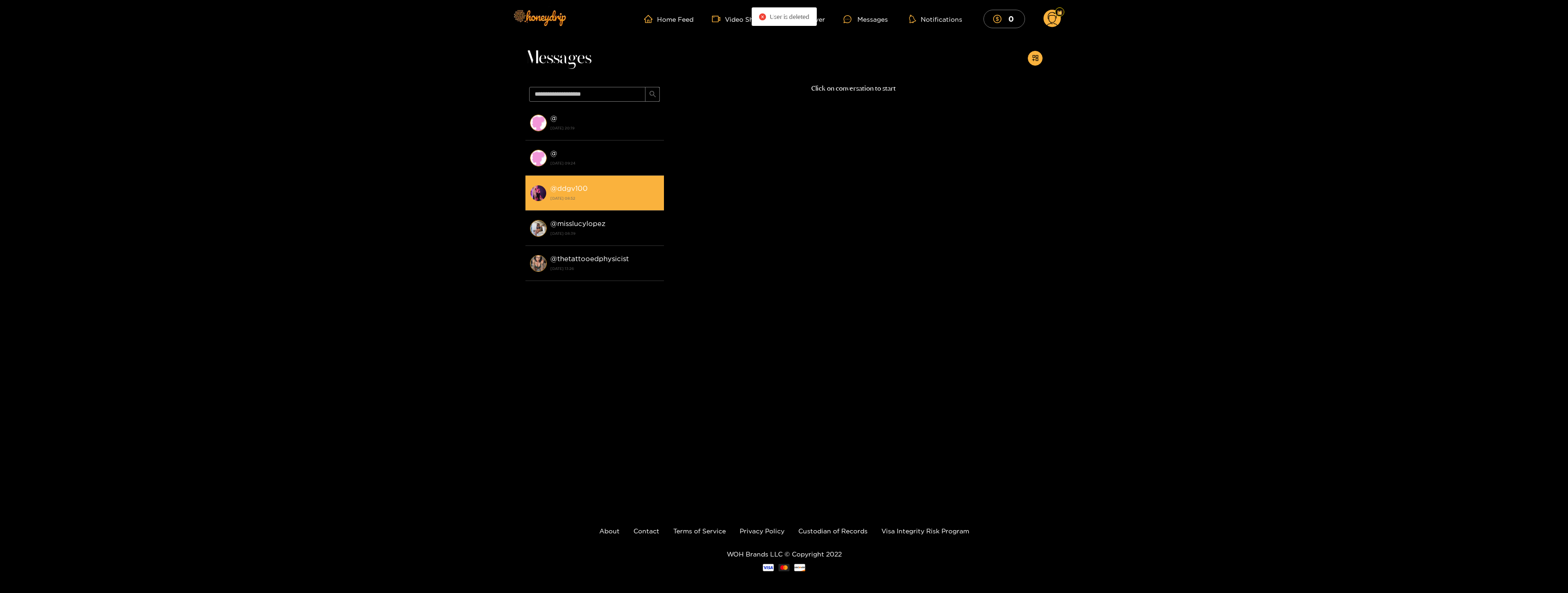
click at [607, 191] on div "@ ddgv100 9 April 2024 08:52" at bounding box center [605, 193] width 109 height 21
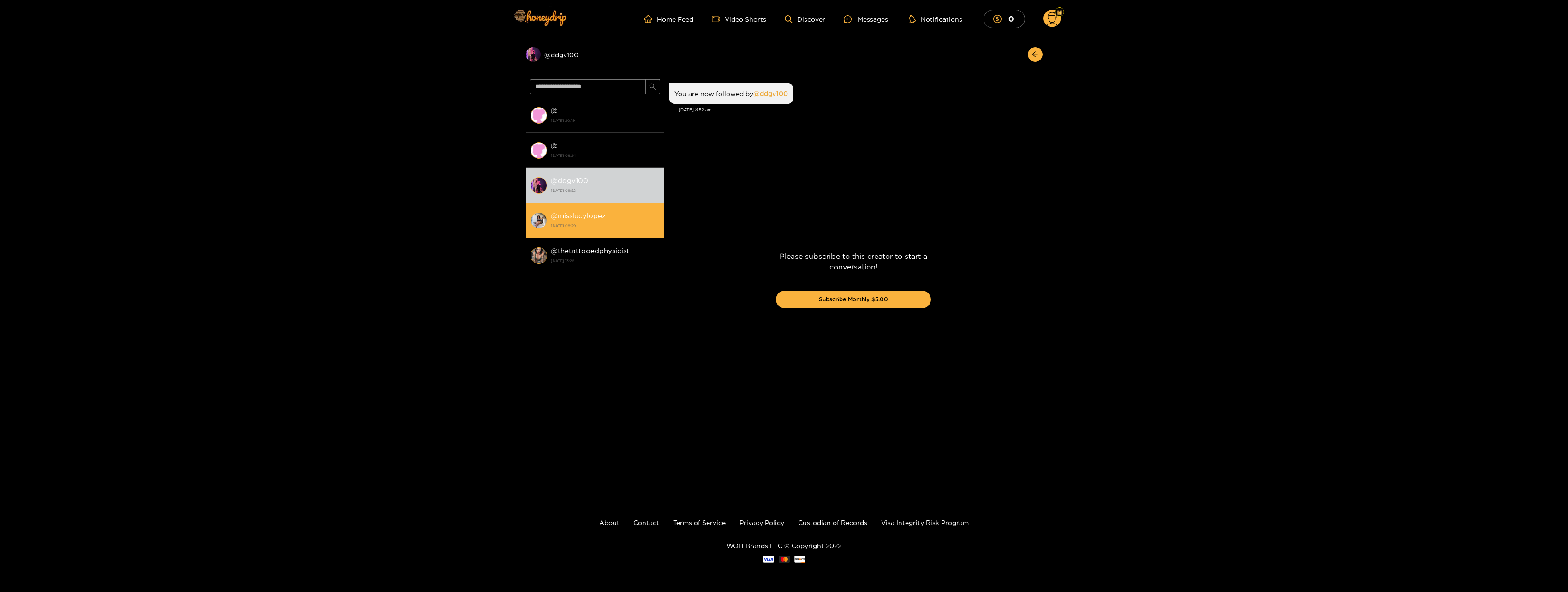
click at [619, 217] on div "@ misslucylopez 9 April 2024 08:39" at bounding box center [605, 220] width 109 height 21
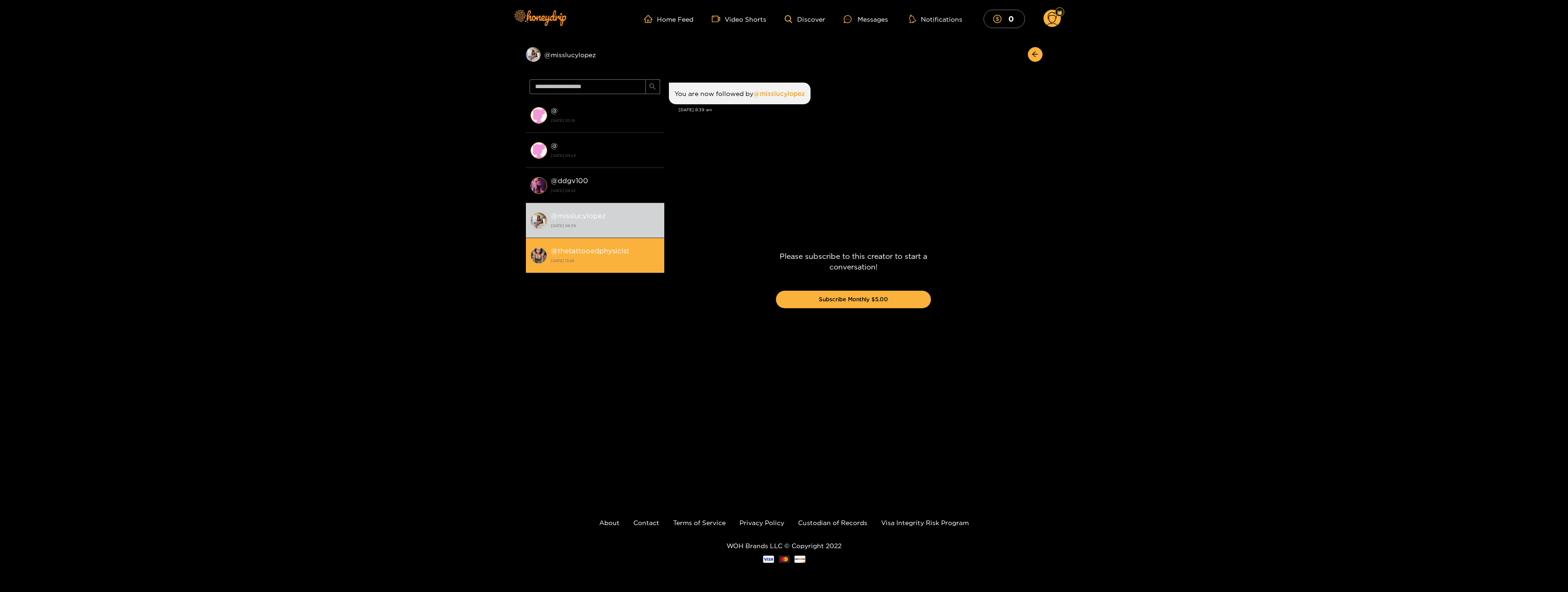
click at [620, 251] on strong "@ thetattooedphysicist" at bounding box center [589, 251] width 78 height 8
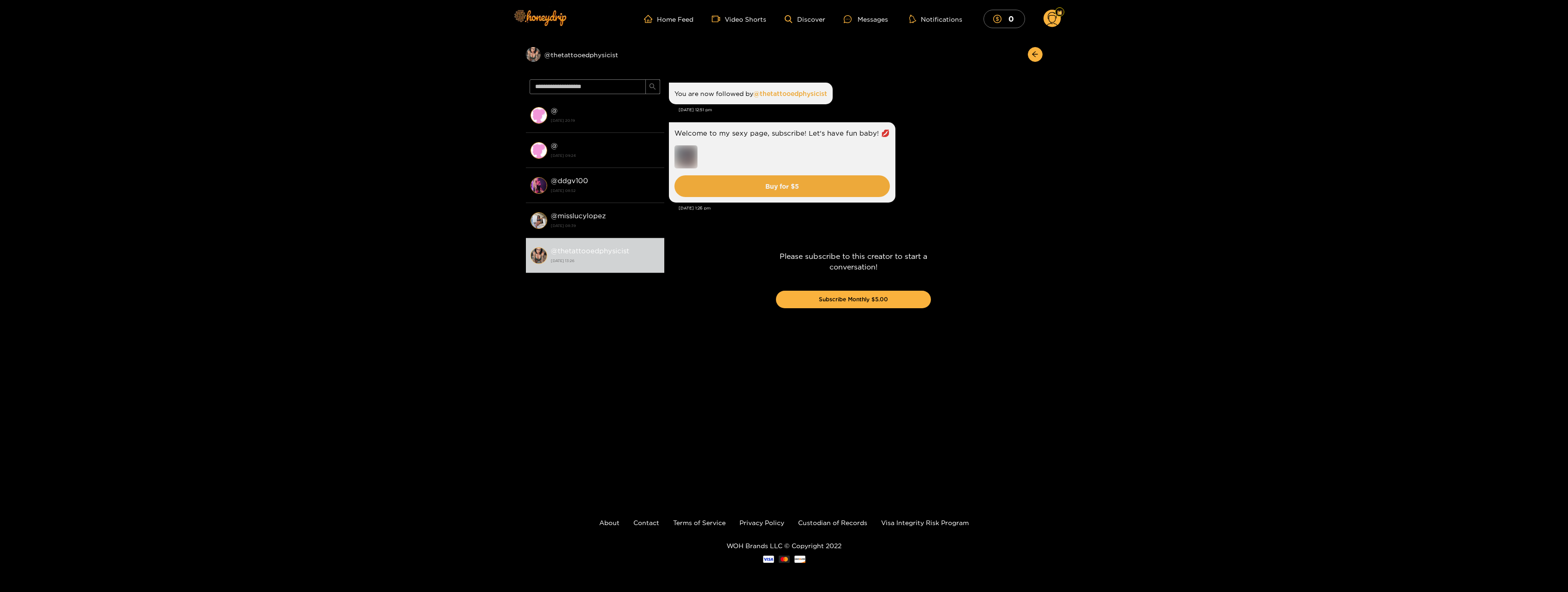
click at [356, 191] on div "Preview @ thetattooedphysicist @ 2 August 2024 20:19 @ 9 April 2024 09:24 @ ddg…" at bounding box center [784, 263] width 1568 height 452
